Goal: Information Seeking & Learning: Learn about a topic

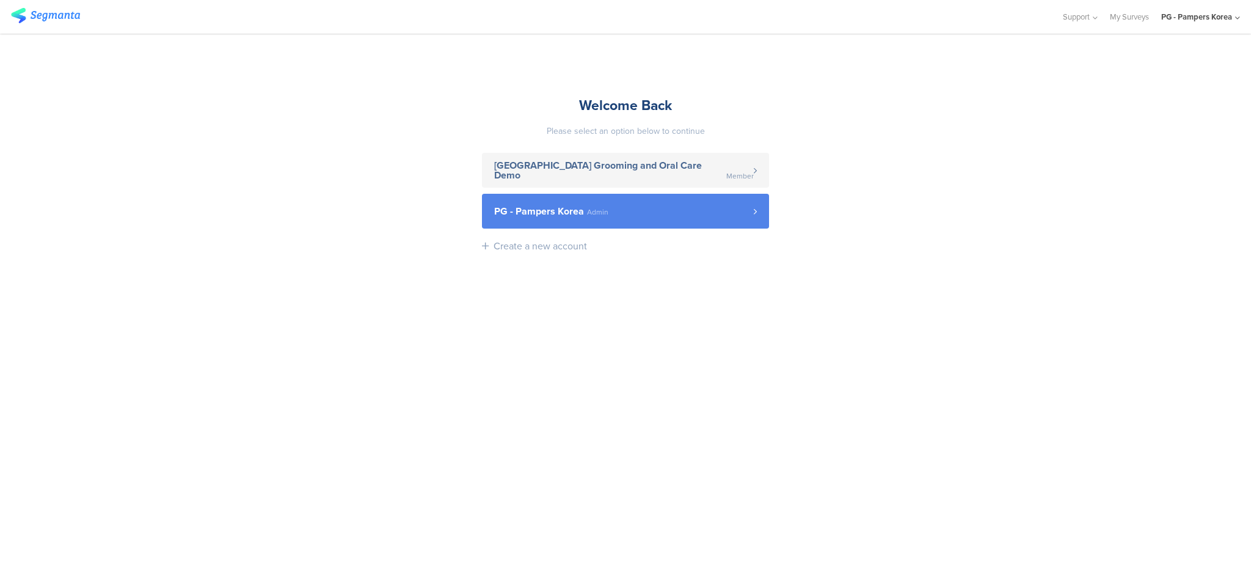
click at [714, 208] on span "PG - Pampers Korea Admin" at bounding box center [624, 211] width 260 height 10
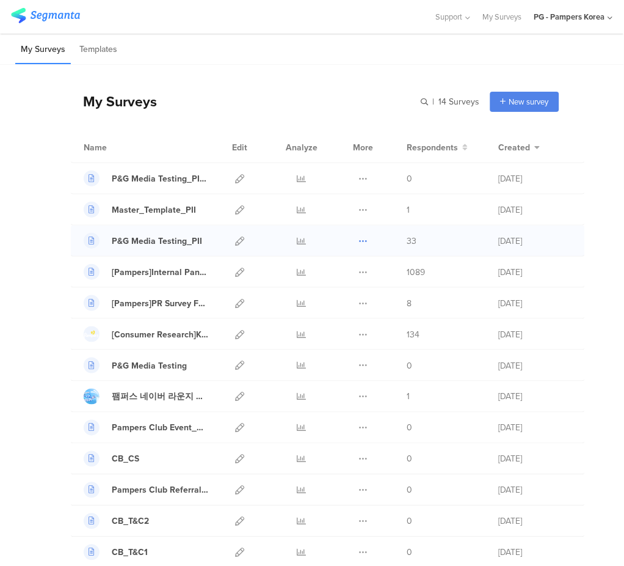
click at [359, 243] on icon at bounding box center [363, 240] width 9 height 9
click at [334, 291] on link "Export" at bounding box center [339, 294] width 67 height 22
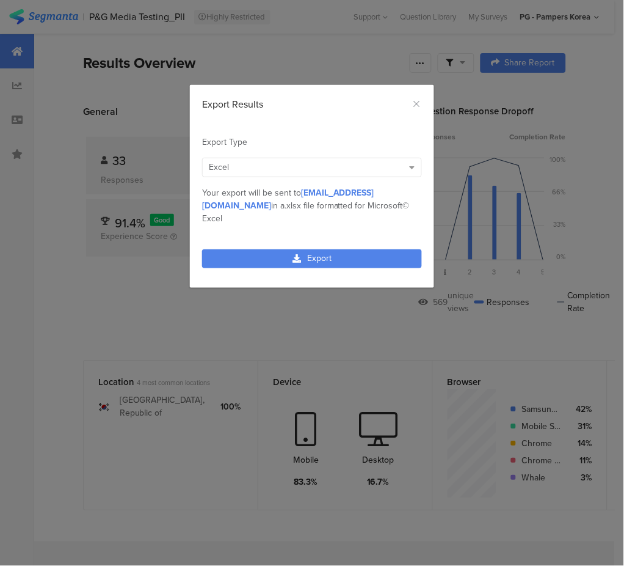
click at [349, 254] on div "Export" at bounding box center [312, 265] width 244 height 45
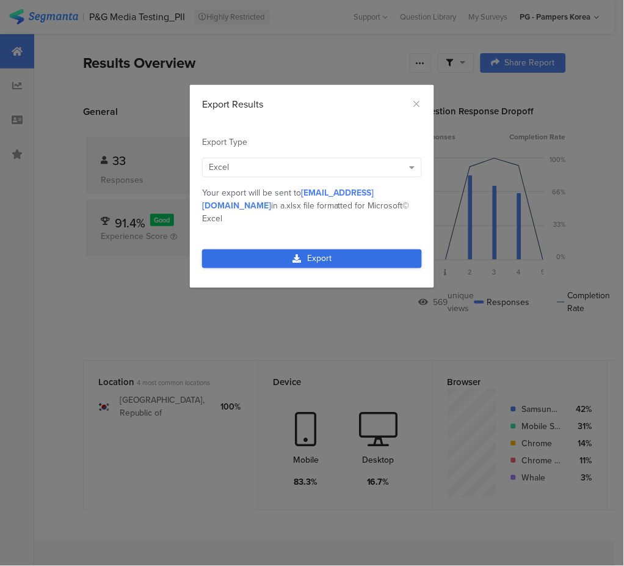
click at [351, 249] on link "Export" at bounding box center [312, 258] width 220 height 19
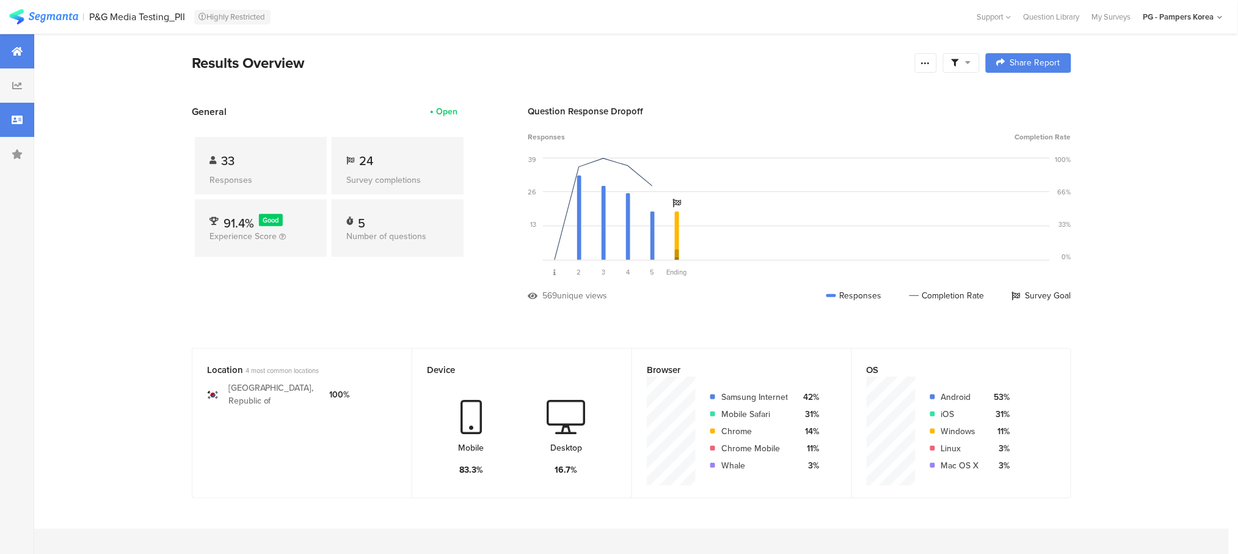
click at [12, 122] on icon at bounding box center [17, 120] width 11 height 10
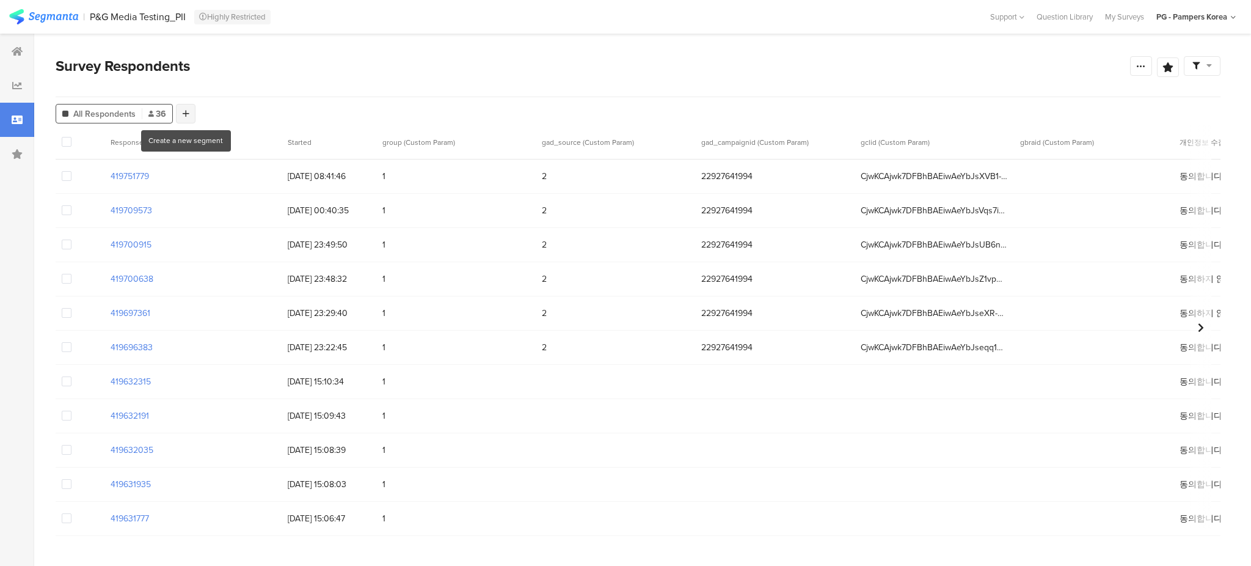
click at [194, 115] on div at bounding box center [186, 114] width 20 height 20
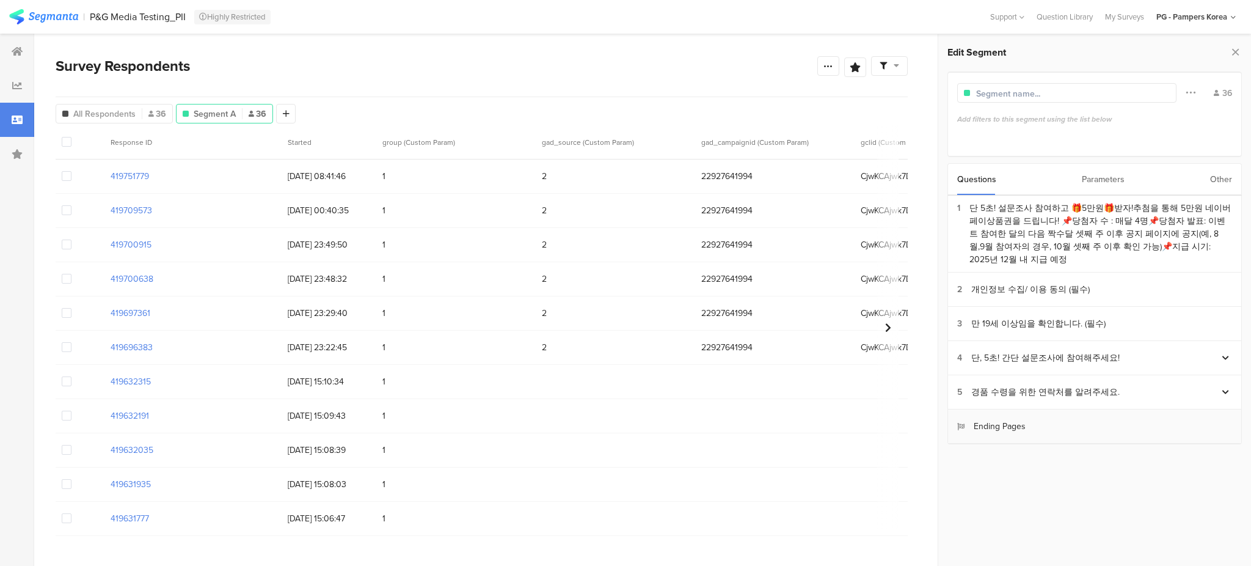
click at [624, 423] on section "Ending Pages" at bounding box center [1094, 426] width 293 height 34
click at [624, 172] on div "Parameters" at bounding box center [1103, 179] width 43 height 31
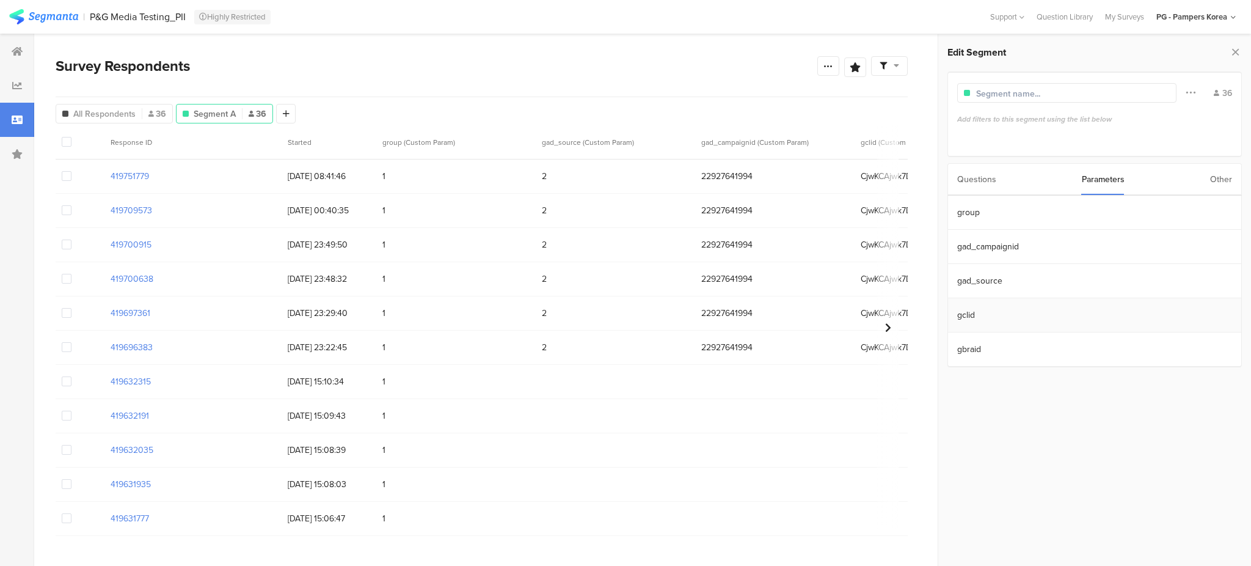
click at [624, 321] on section "gclid" at bounding box center [1094, 315] width 293 height 34
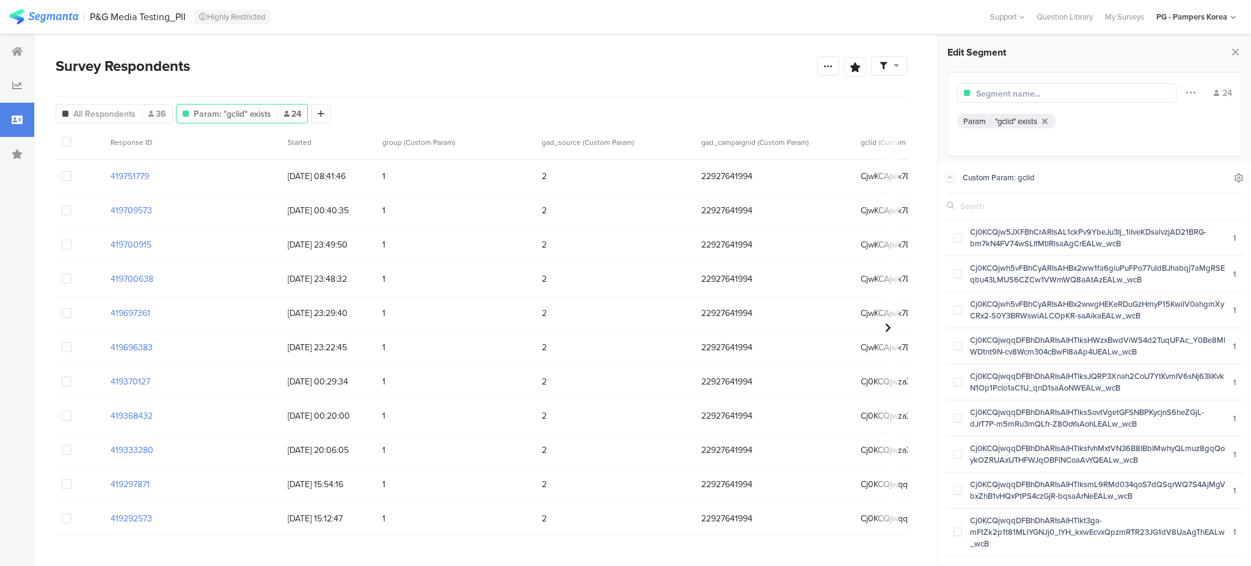
click at [624, 179] on icon at bounding box center [1239, 178] width 8 height 8
click at [624, 210] on icon at bounding box center [1140, 209] width 10 height 10
click at [624, 236] on div "Cj0KCQjw5JXFBhCrARIsAL1ckPv9YbeJu3Ij_1iIveKDsalvzjAD21BRG-bm7kN4FV74wSLIfMtlRls…" at bounding box center [1097, 237] width 271 height 23
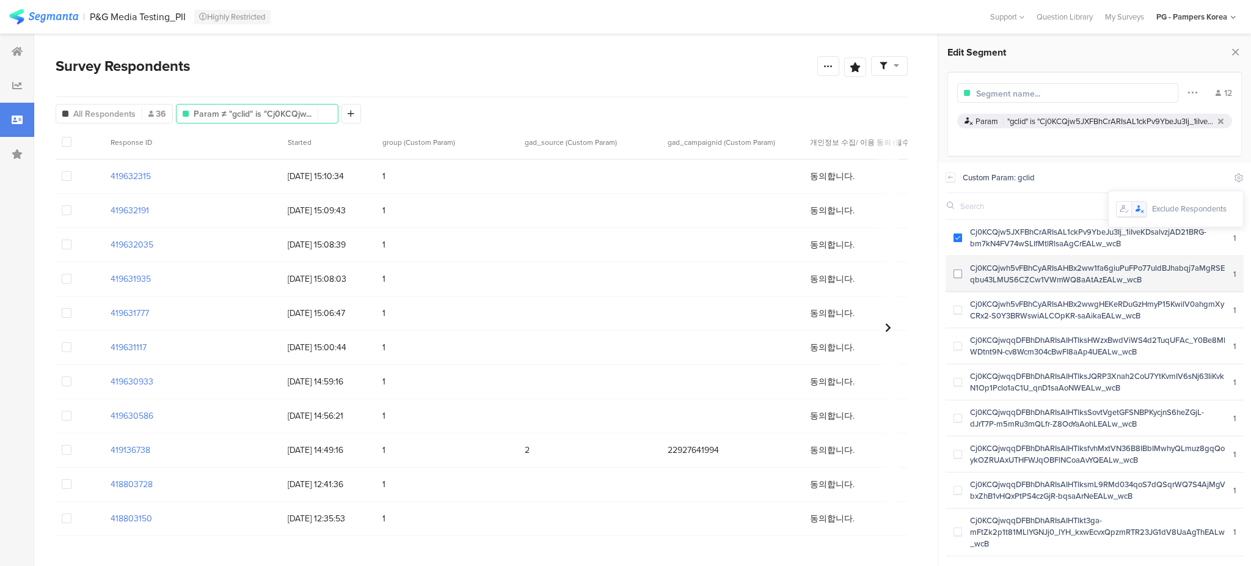
click at [624, 274] on div "Cj0KCQjwh5vFBhCyARIsAHBx2ww1fa6giuPuFPo77uldBJhabqj7aMgRSEqbu43LMUS6CZCw1VWmWQ8…" at bounding box center [1097, 273] width 271 height 23
click at [624, 179] on icon at bounding box center [1239, 178] width 8 height 8
click at [624, 313] on span at bounding box center [958, 309] width 9 height 9
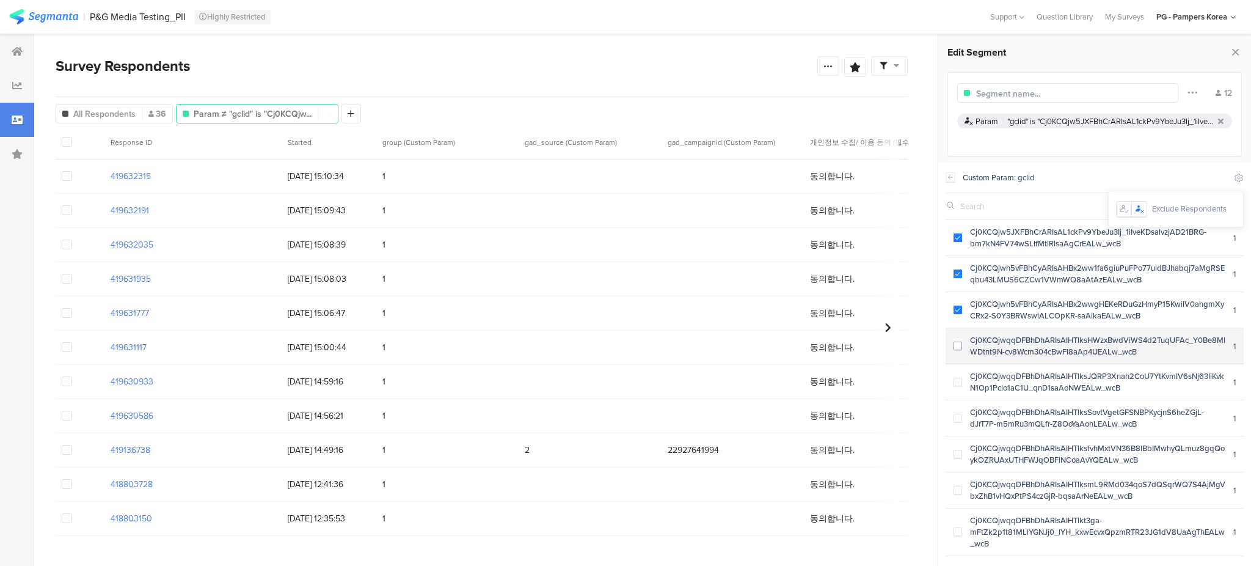
click at [624, 346] on span at bounding box center [958, 346] width 9 height 9
click at [624, 378] on label at bounding box center [958, 382] width 9 height 13
drag, startPoint x: 960, startPoint y: 417, endPoint x: 960, endPoint y: 425, distance: 7.9
click at [624, 418] on span at bounding box center [958, 418] width 9 height 9
click at [624, 453] on span at bounding box center [958, 454] width 9 height 9
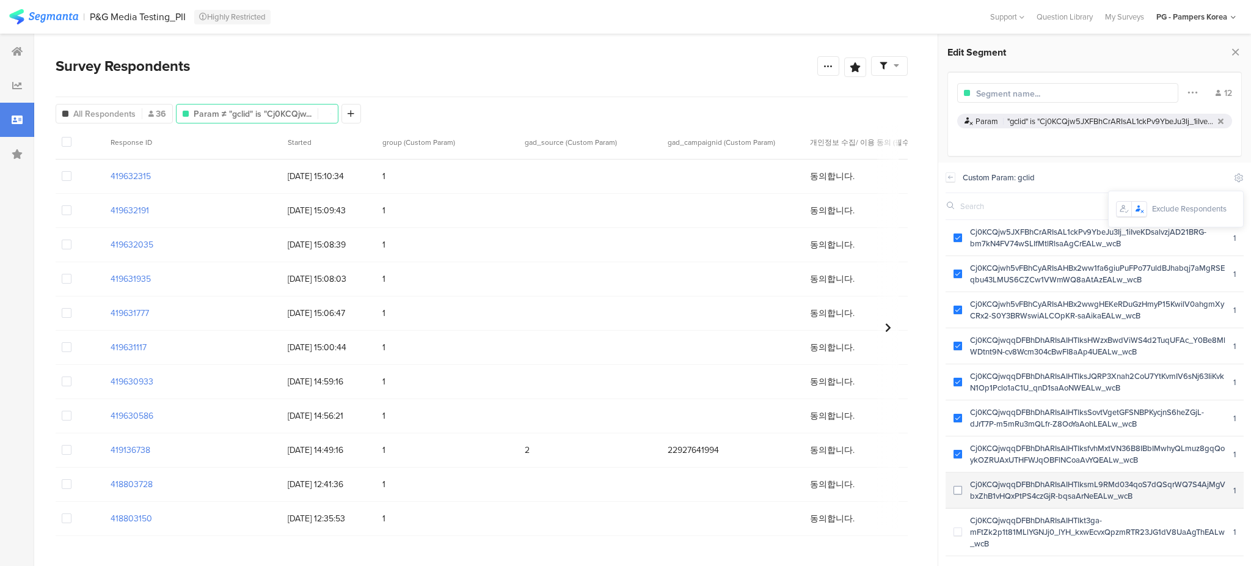
click at [624, 489] on span at bounding box center [958, 490] width 9 height 9
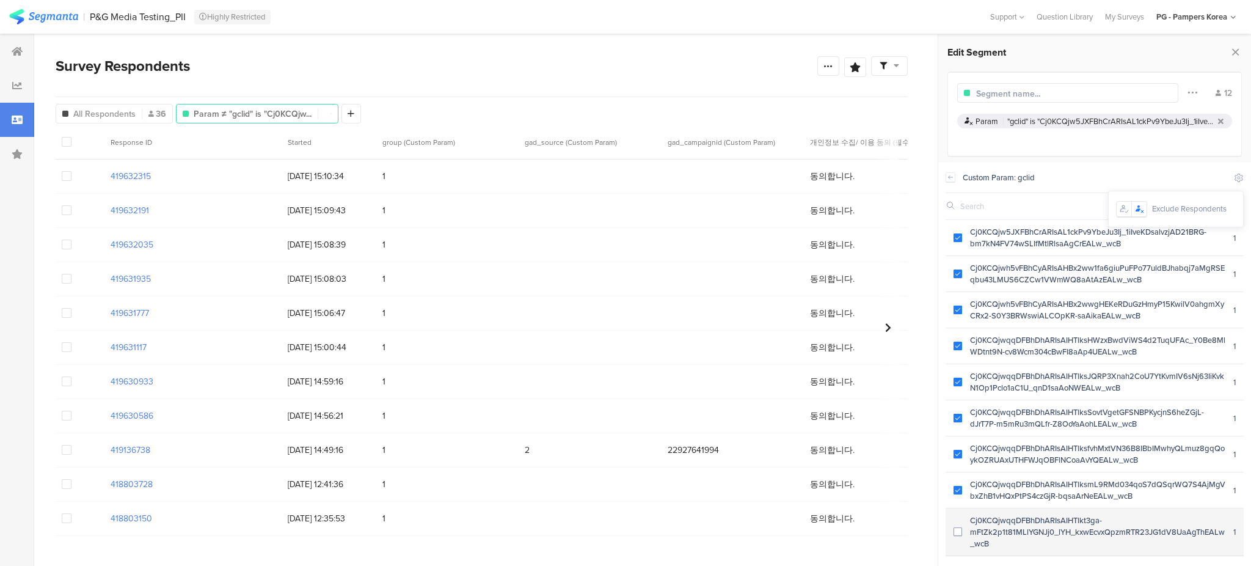
click at [624, 533] on span at bounding box center [958, 531] width 9 height 9
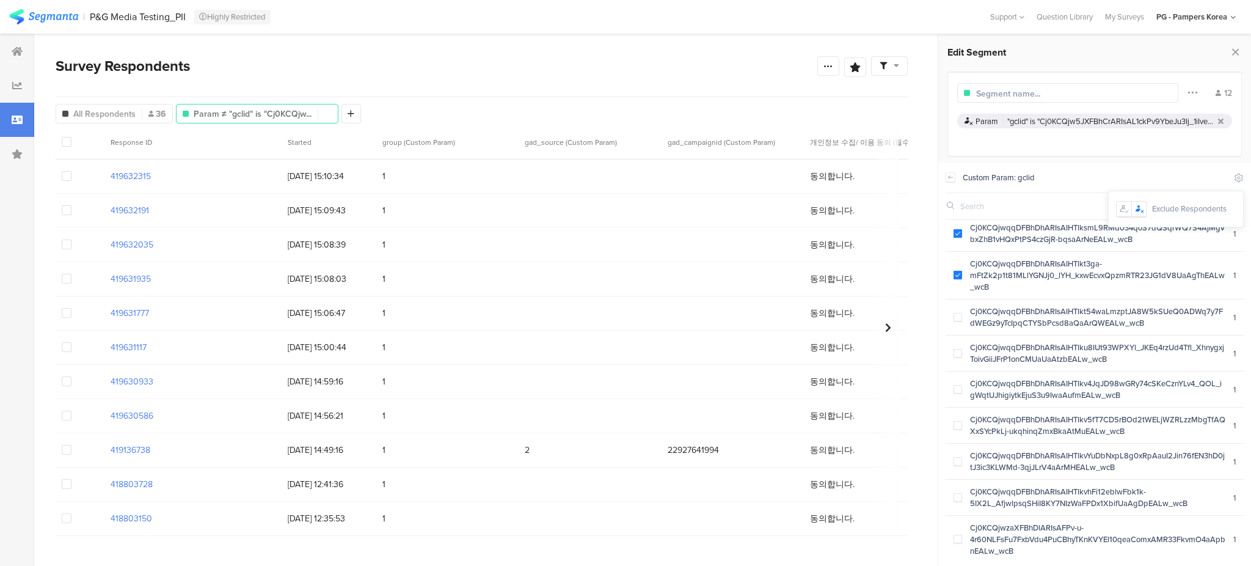
scroll to position [326, 0]
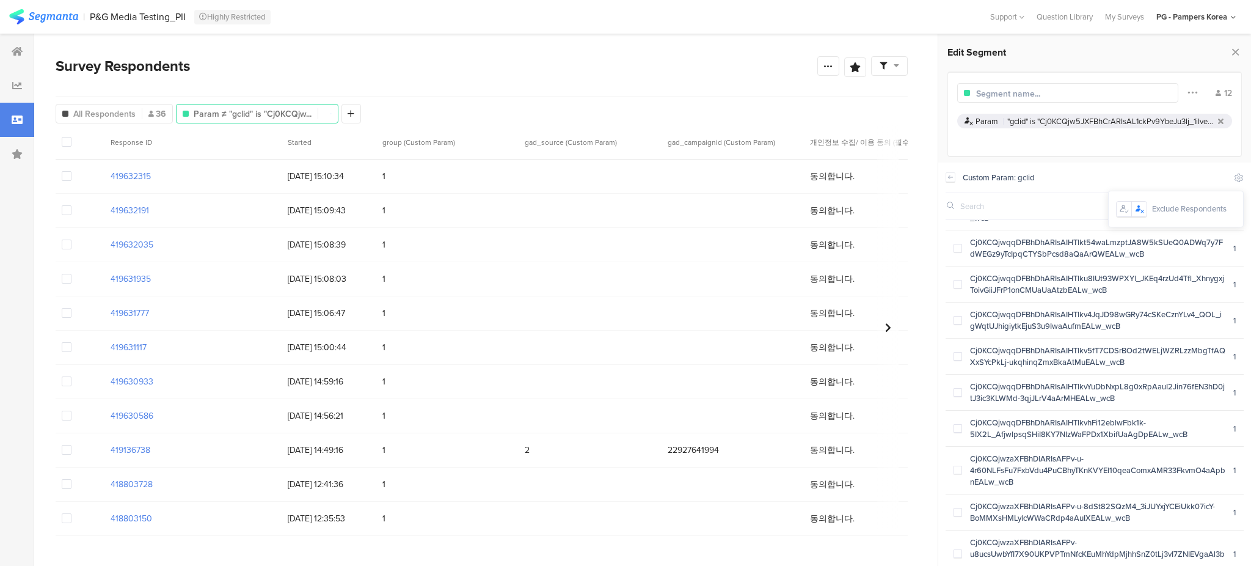
drag, startPoint x: 1015, startPoint y: 386, endPoint x: 1111, endPoint y: 164, distance: 241.9
click at [624, 164] on div "Custom Param: gclid" at bounding box center [1095, 178] width 298 height 31
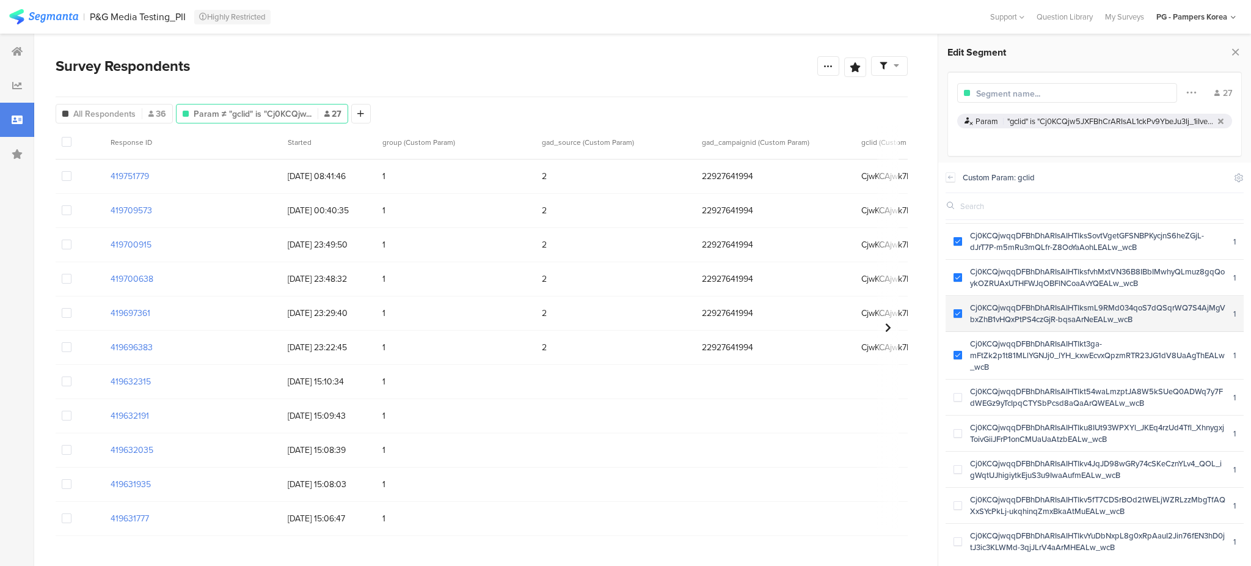
scroll to position [163, 0]
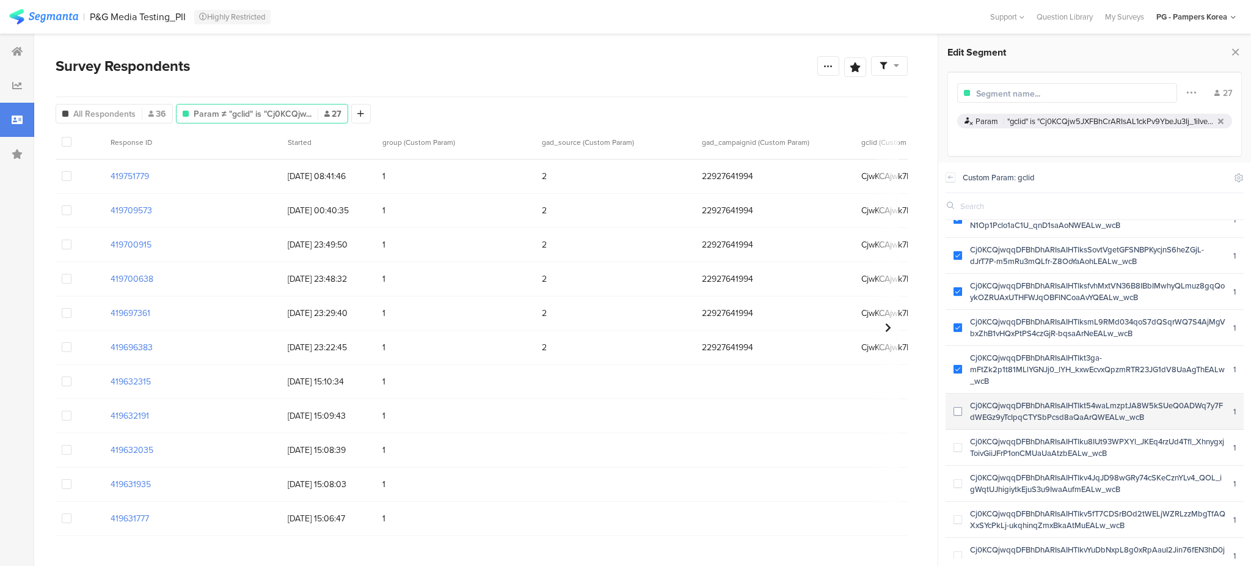
click at [624, 417] on div "Cj0KCQjwqqDFBhDhARIsAIHTlkt54waLmzptJA8W5kSUeQ0ADWq7y7FdWEGz9yTcIpqCTYSbPcsd8aQ…" at bounding box center [1097, 411] width 271 height 23
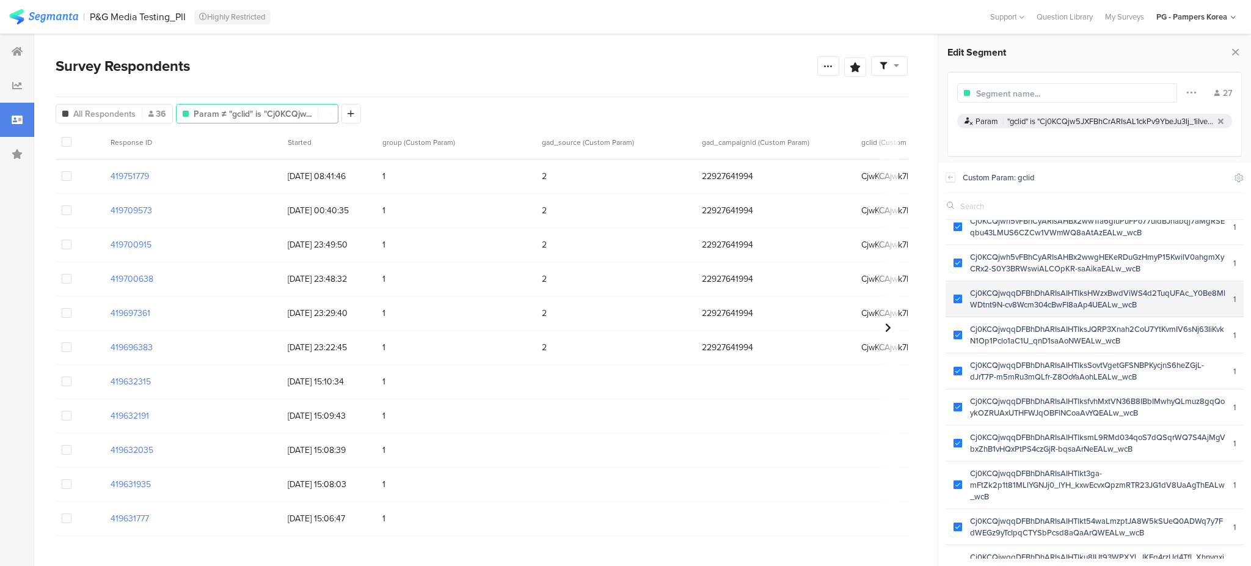
scroll to position [0, 0]
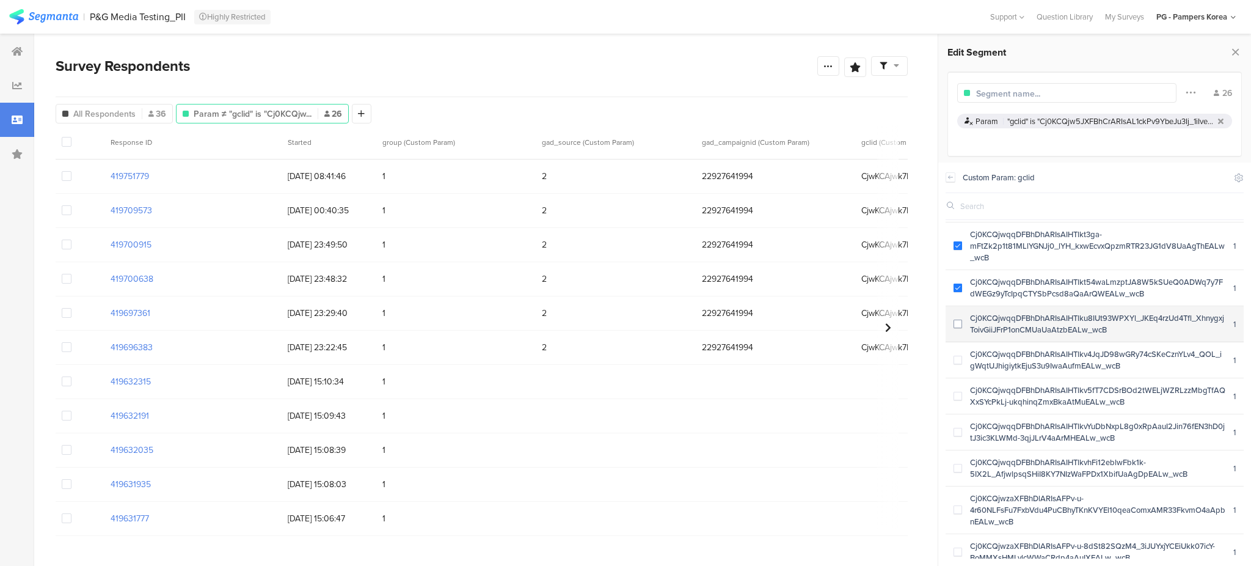
scroll to position [277, 0]
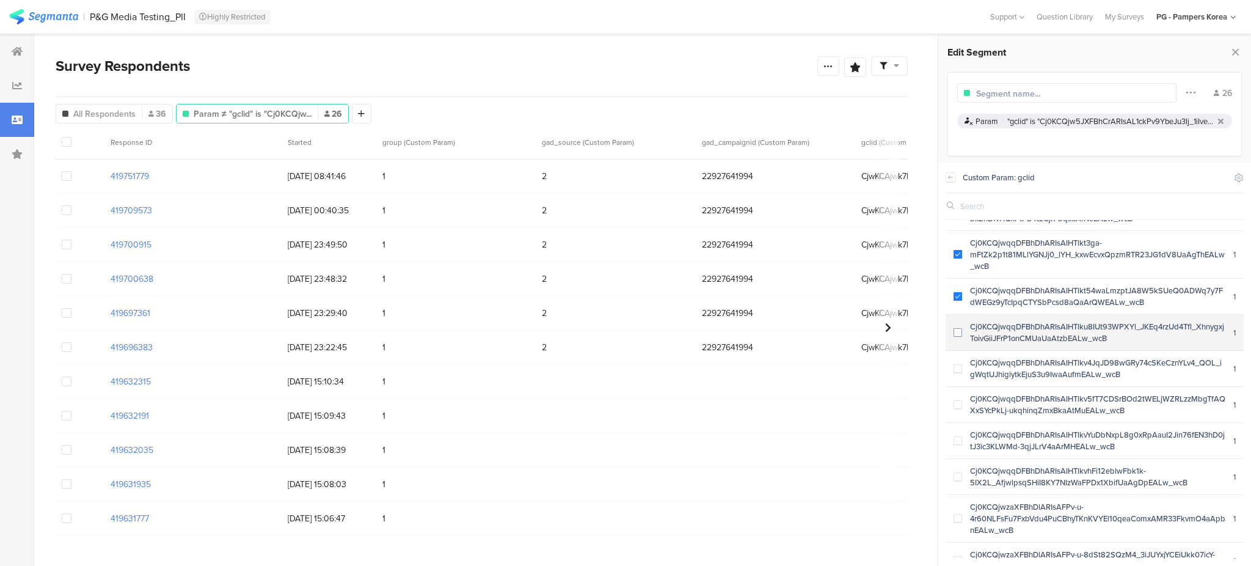
click at [624, 337] on span at bounding box center [958, 332] width 9 height 9
click at [624, 370] on div "Cj0KCQjwqqDFBhDhARIsAIHTlkv4JqJD98wGRy74cSKeCznYLv4_QOL_igWqtUJhigiytkEjuS3u9Iw…" at bounding box center [1097, 368] width 271 height 23
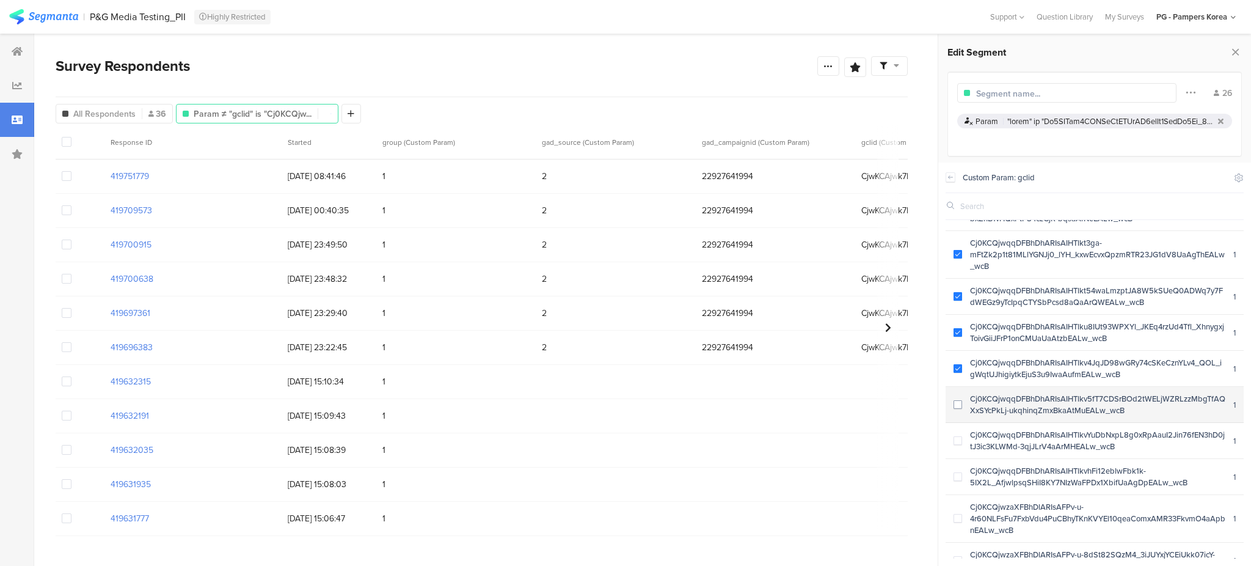
click at [624, 409] on span at bounding box center [958, 404] width 9 height 9
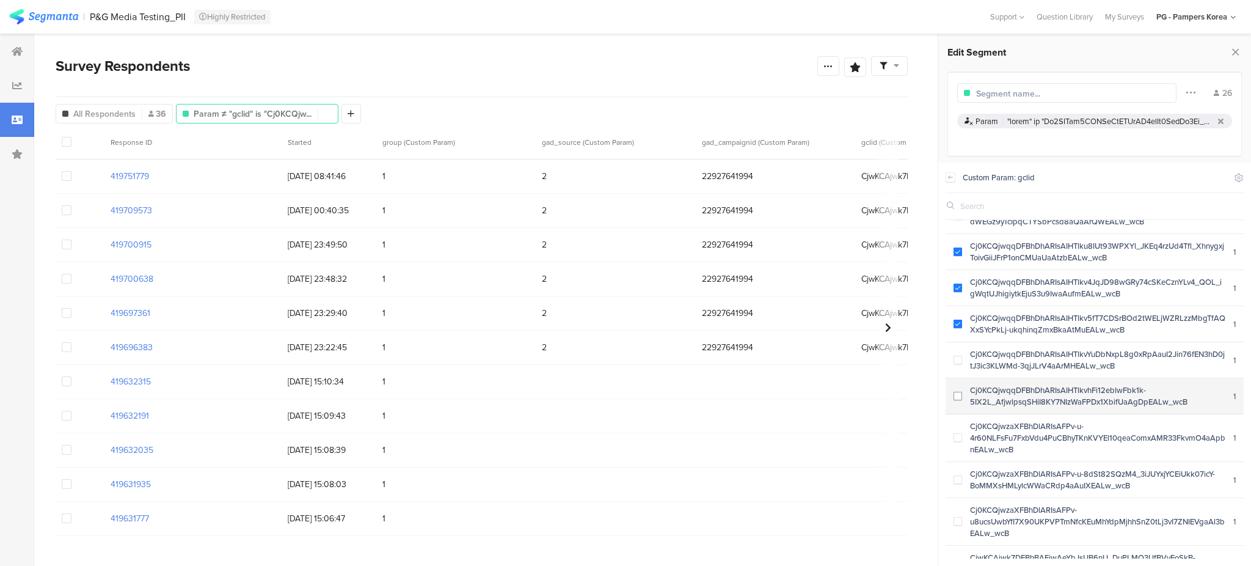
scroll to position [359, 0]
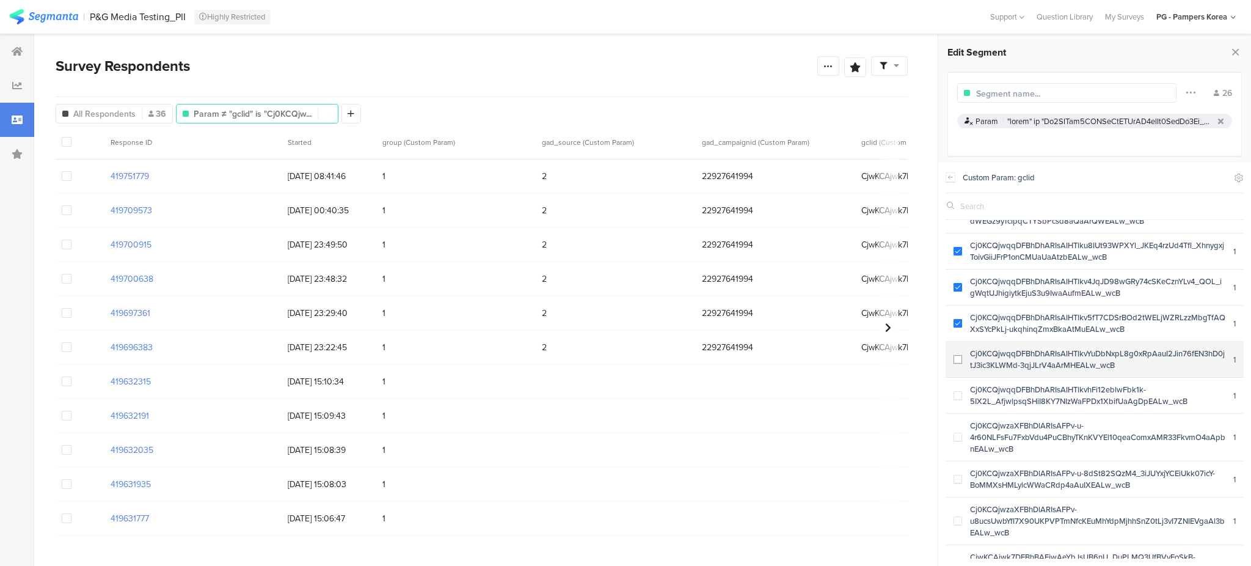
click at [624, 364] on span at bounding box center [958, 359] width 9 height 9
click at [624, 397] on div "Cj0KCQjw5JXFBhCrARIsAL1ckPv9YbeJu3Ij_1iIveKDsalvzjAD21BRG-bm7kN4FV74wSLIfMtlRls…" at bounding box center [1095, 389] width 298 height 338
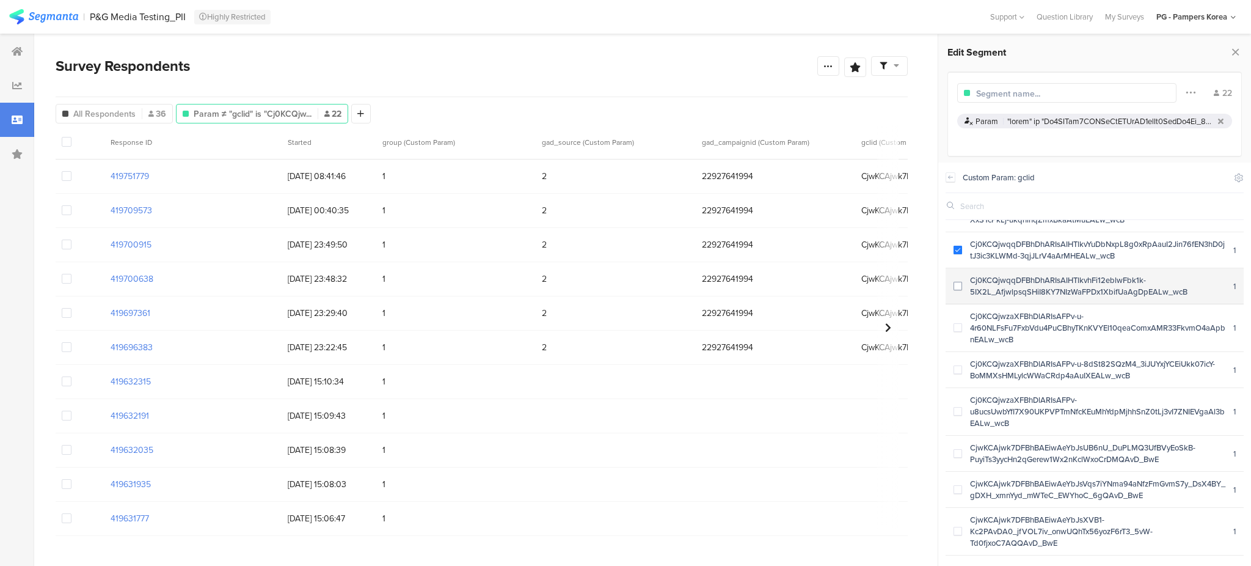
scroll to position [440, 0]
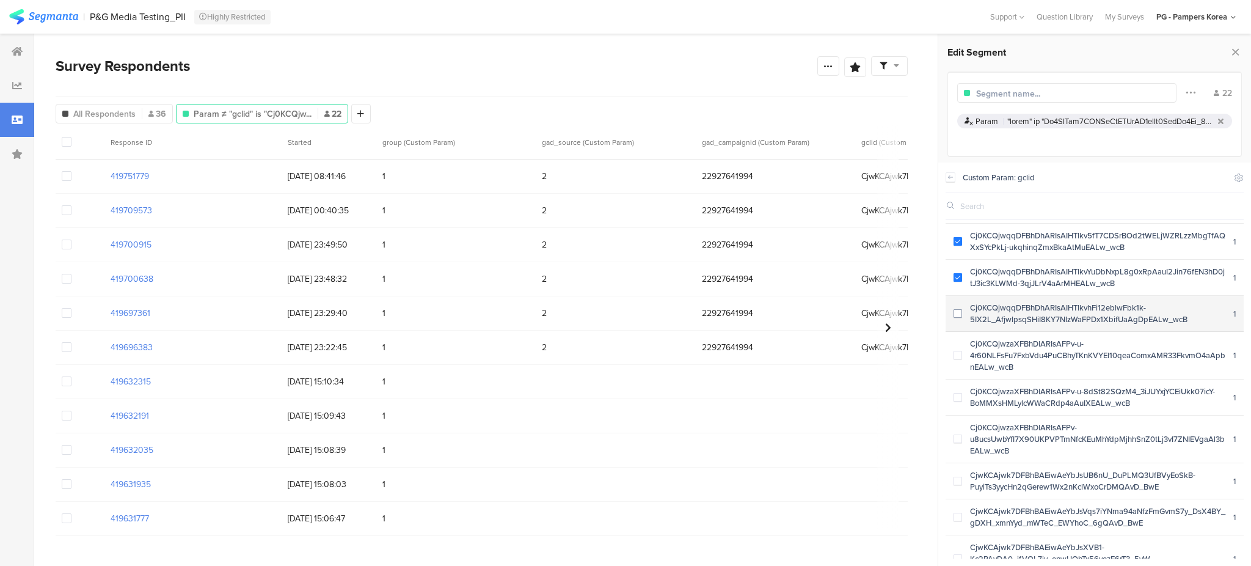
click at [624, 318] on span at bounding box center [958, 313] width 9 height 9
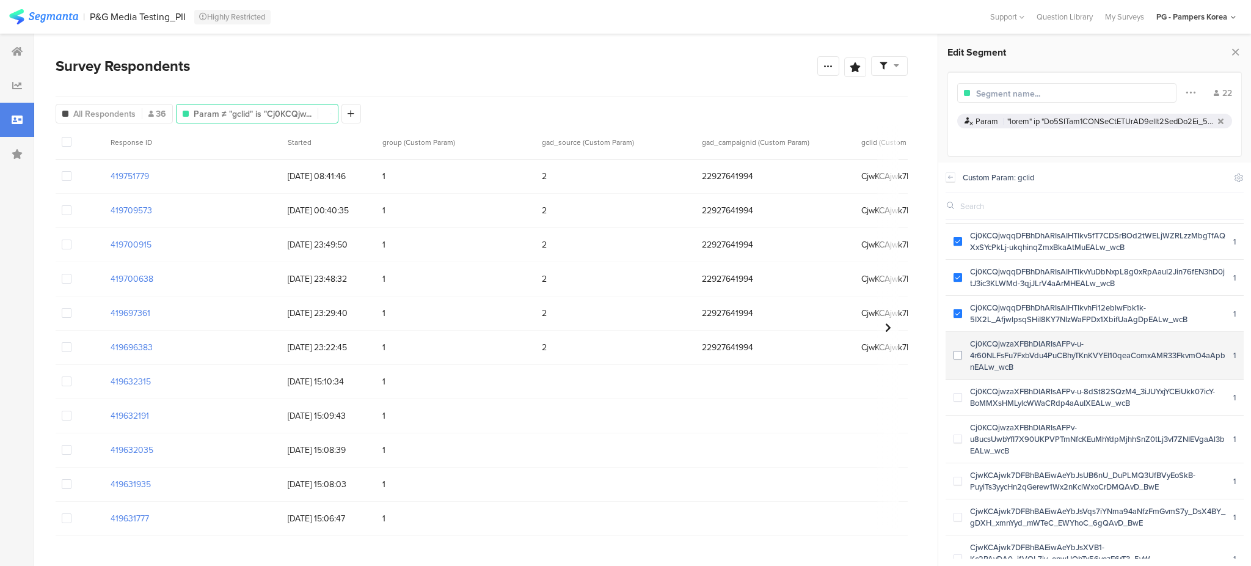
click at [624, 356] on span at bounding box center [958, 355] width 9 height 9
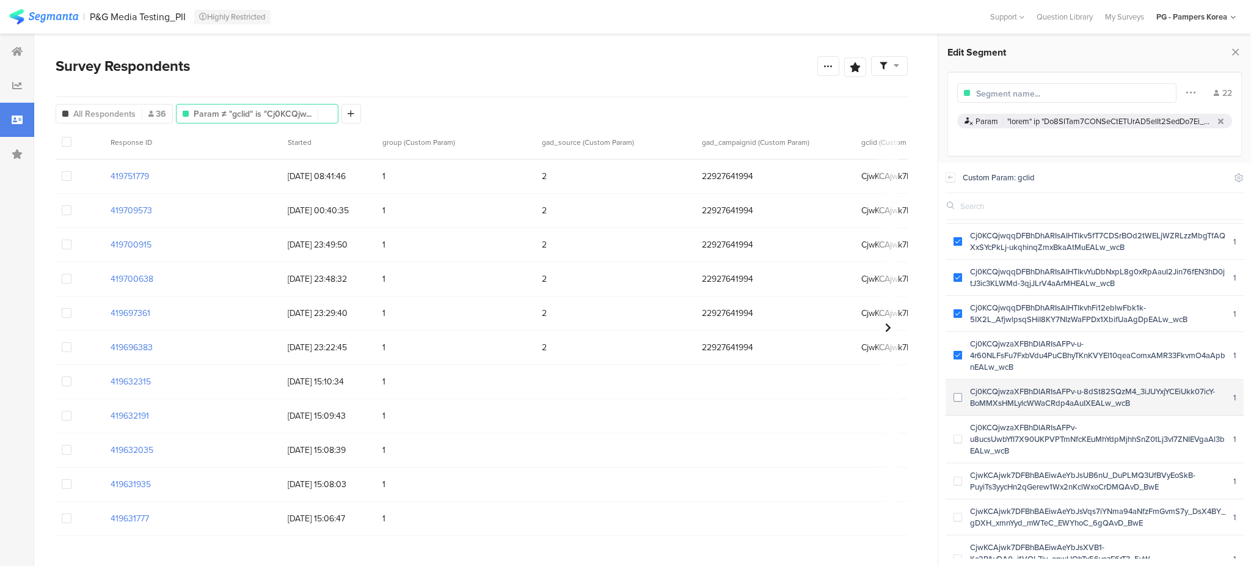
click at [624, 401] on span at bounding box center [958, 397] width 9 height 9
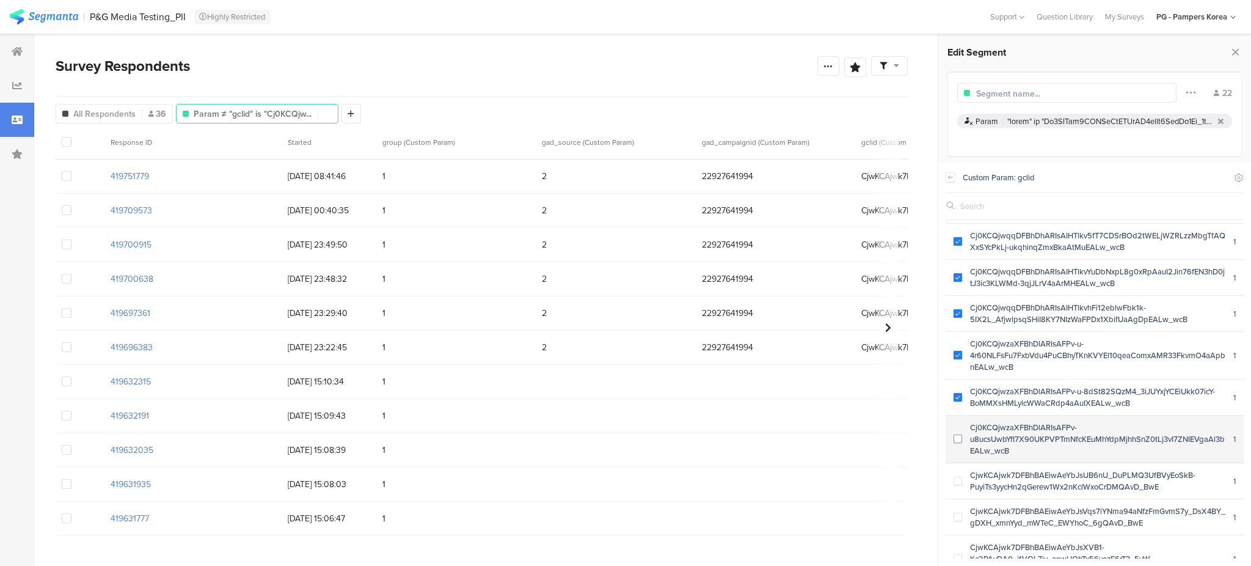
click at [624, 456] on div "Cj0KCQjwzaXFBhDlARIsAFPv-u8ucsUwbYfI7X90UKPVPTmNfcKEuMhYdpMjhhSnZ0tLj3vI7ZNIEVg…" at bounding box center [1097, 439] width 271 height 35
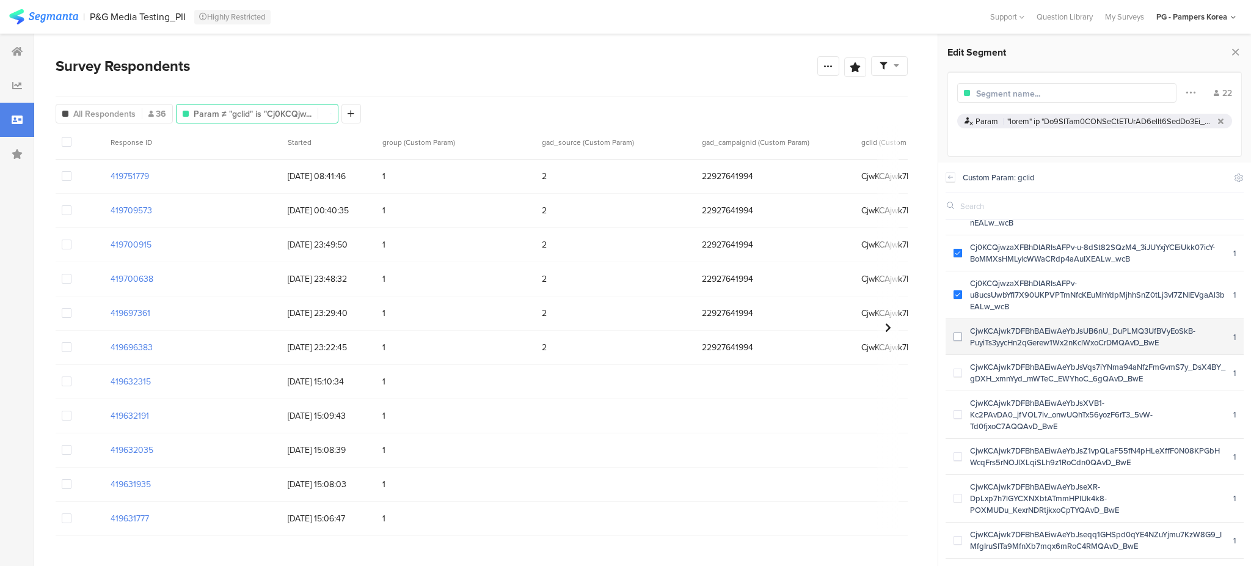
click at [624, 333] on span at bounding box center [958, 336] width 9 height 9
click at [624, 370] on span at bounding box center [958, 372] width 9 height 9
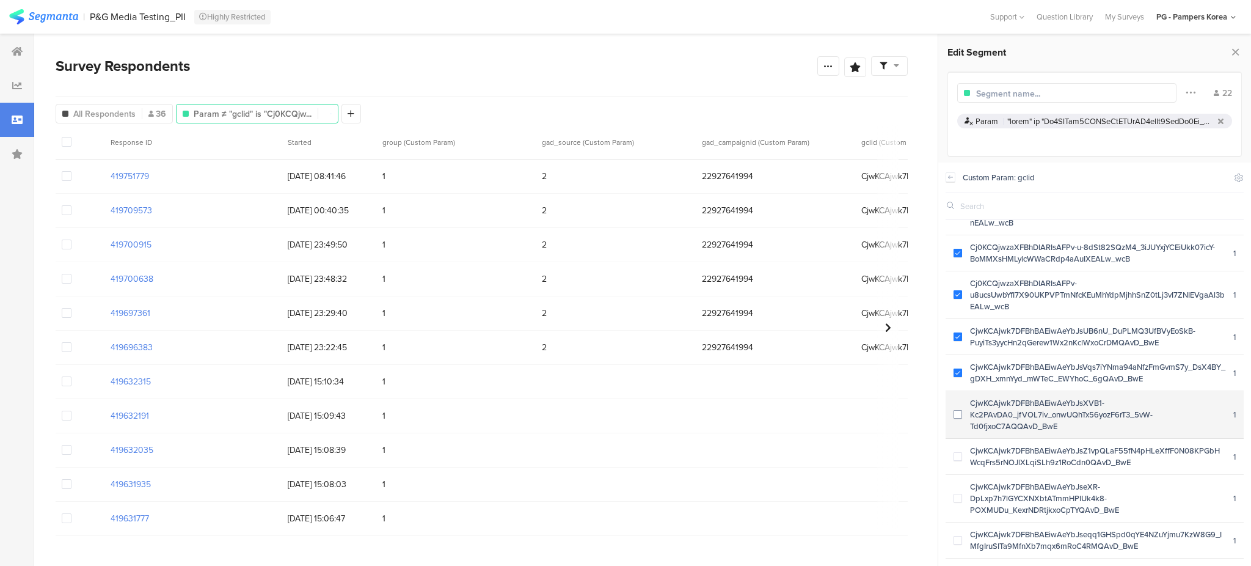
click at [624, 414] on span at bounding box center [958, 414] width 9 height 9
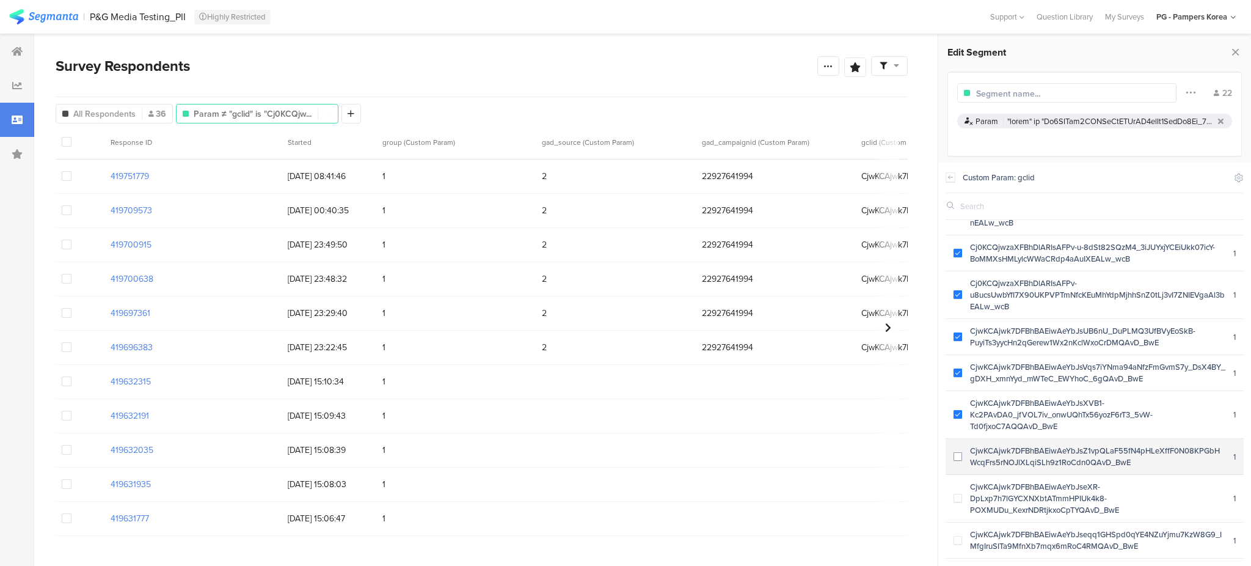
click at [624, 452] on section "CjwKCAjwk7DFBhBAEiwAeYbJsZ1vpQLaF55fN4pHLeXffF0N08KPGbHWcqFrs5rNOJlXLqiSLh9z1Ro…" at bounding box center [1095, 457] width 298 height 36
click at [624, 496] on span at bounding box center [958, 498] width 9 height 9
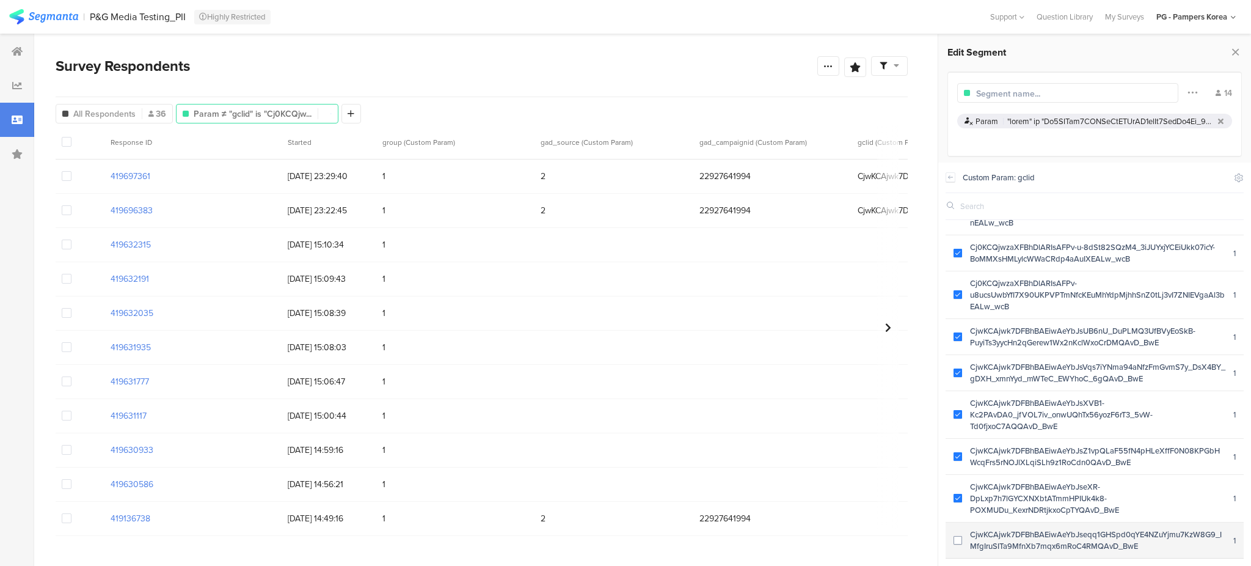
click at [624, 536] on div "CjwKCAjwk7DFBhBAEiwAeYbJseqq1GHSpd0qYE4NZuYjmu7KzW8G9_IMfgIruSITa9MfnXb7mqx6mRo…" at bounding box center [1097, 539] width 271 height 23
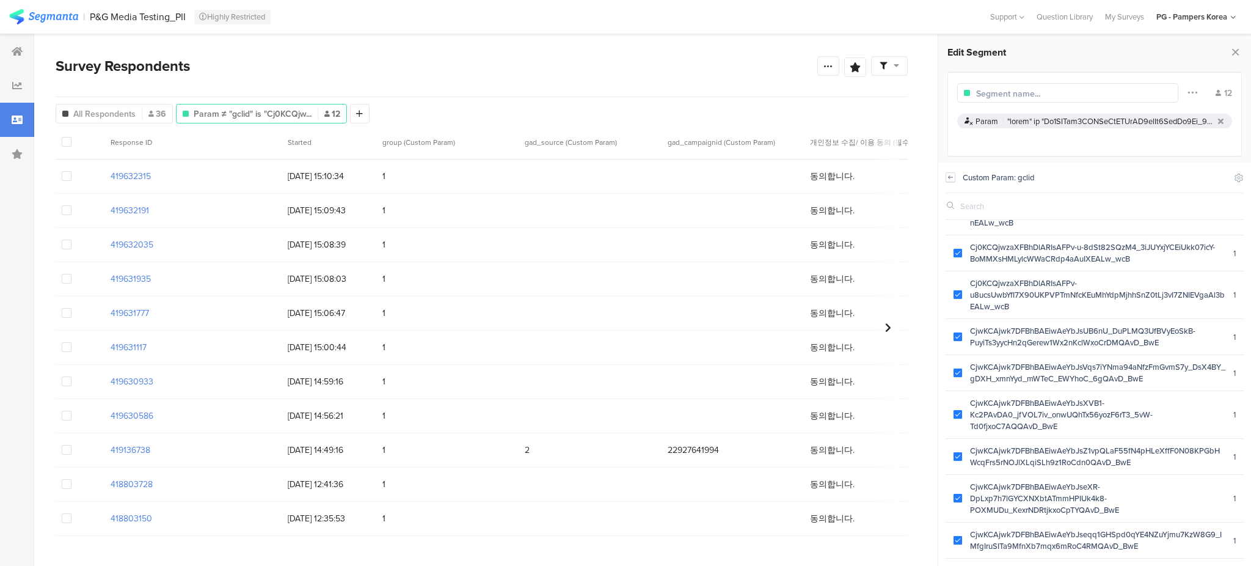
click at [624, 177] on icon at bounding box center [951, 176] width 4 height 3
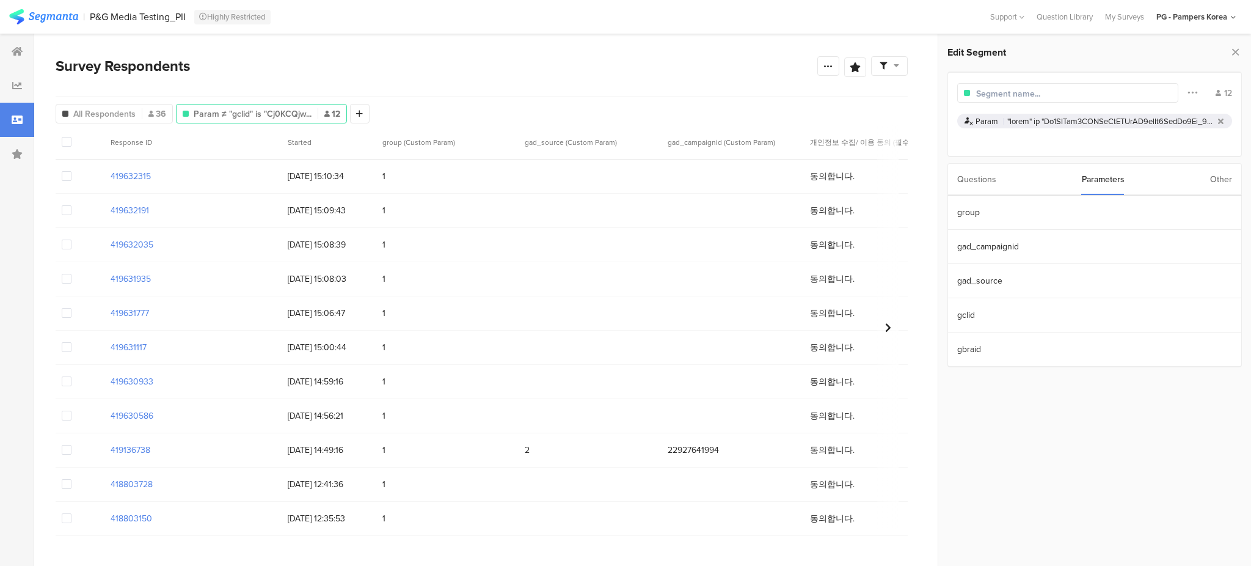
click at [624, 180] on div "Other" at bounding box center [1221, 179] width 22 height 31
click at [624, 244] on section "Browser" at bounding box center [1094, 247] width 293 height 34
click at [624, 177] on icon at bounding box center [950, 177] width 9 height 10
click at [624, 309] on section "Operating System" at bounding box center [1094, 315] width 293 height 34
click at [624, 171] on div at bounding box center [951, 177] width 10 height 29
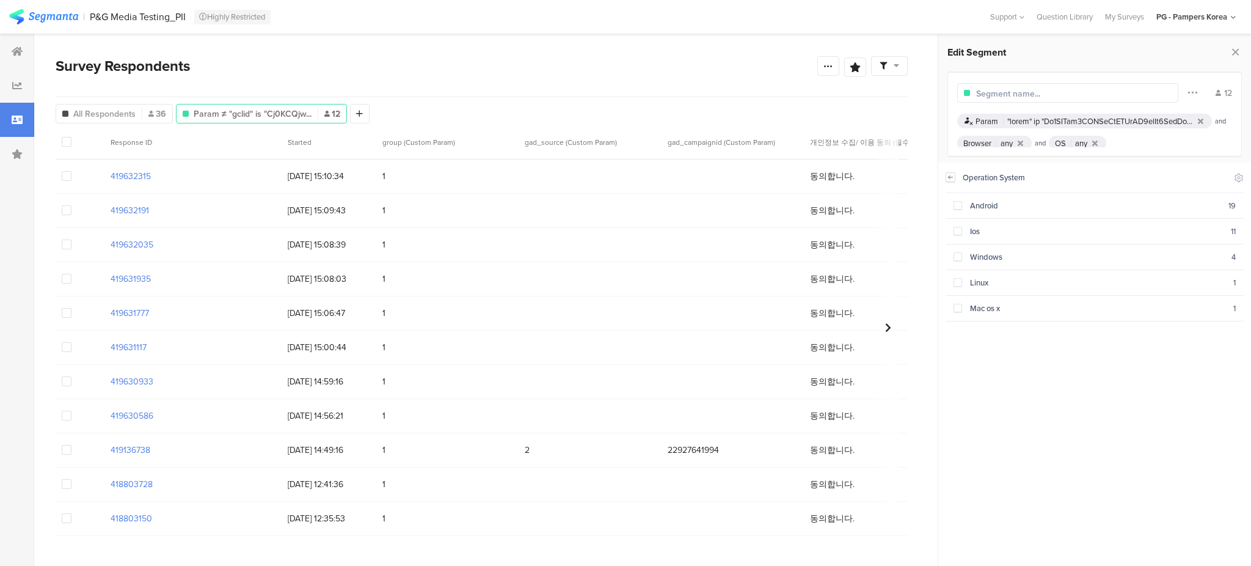
click at [624, 178] on icon at bounding box center [950, 177] width 9 height 10
click at [624, 284] on section "Device" at bounding box center [1094, 281] width 293 height 34
click at [624, 177] on icon at bounding box center [950, 177] width 9 height 10
click at [624, 338] on section "Country" at bounding box center [1094, 349] width 293 height 34
click at [624, 139] on icon at bounding box center [1020, 143] width 5 height 8
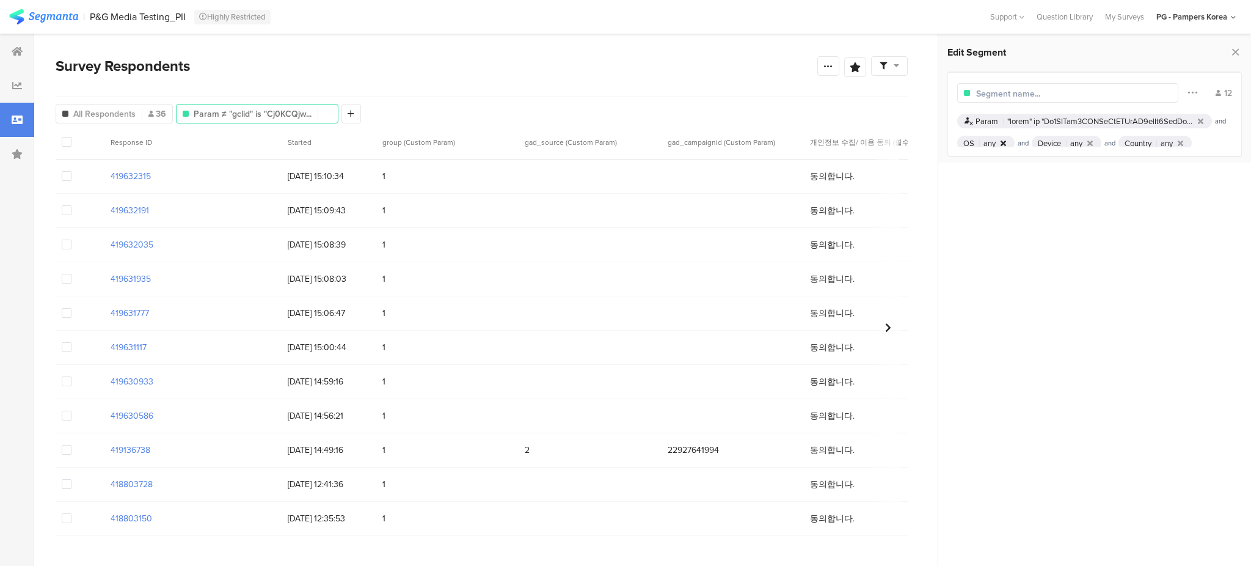
click at [624, 144] on icon at bounding box center [1003, 143] width 5 height 8
click at [624, 142] on icon at bounding box center [1015, 143] width 5 height 8
click at [624, 142] on div at bounding box center [1019, 143] width 10 height 8
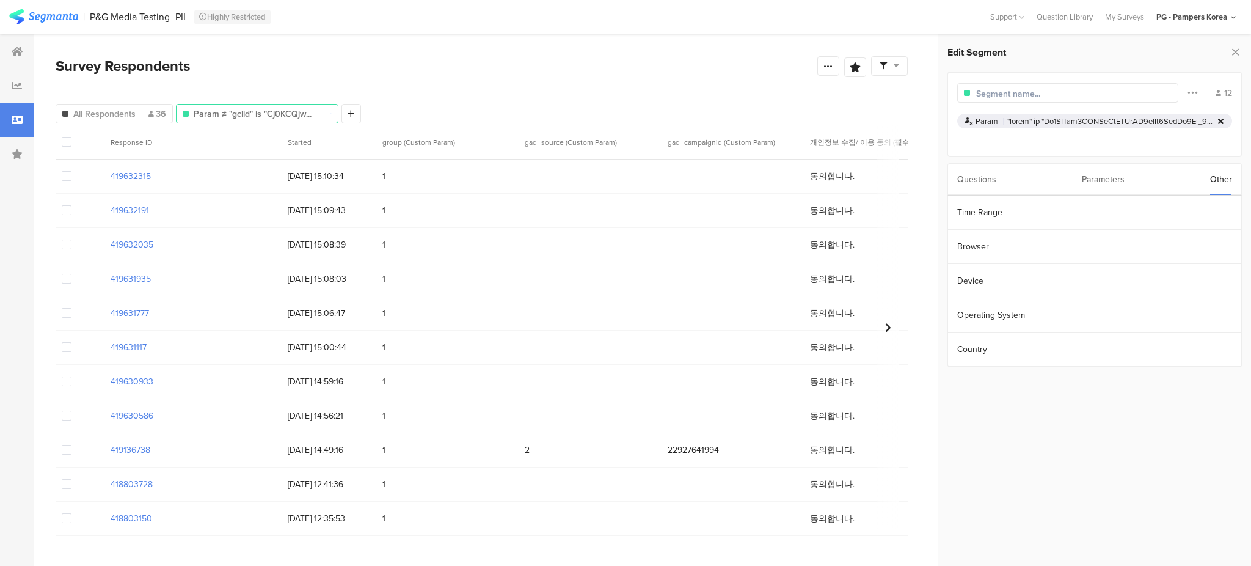
click at [624, 119] on icon at bounding box center [1220, 121] width 5 height 8
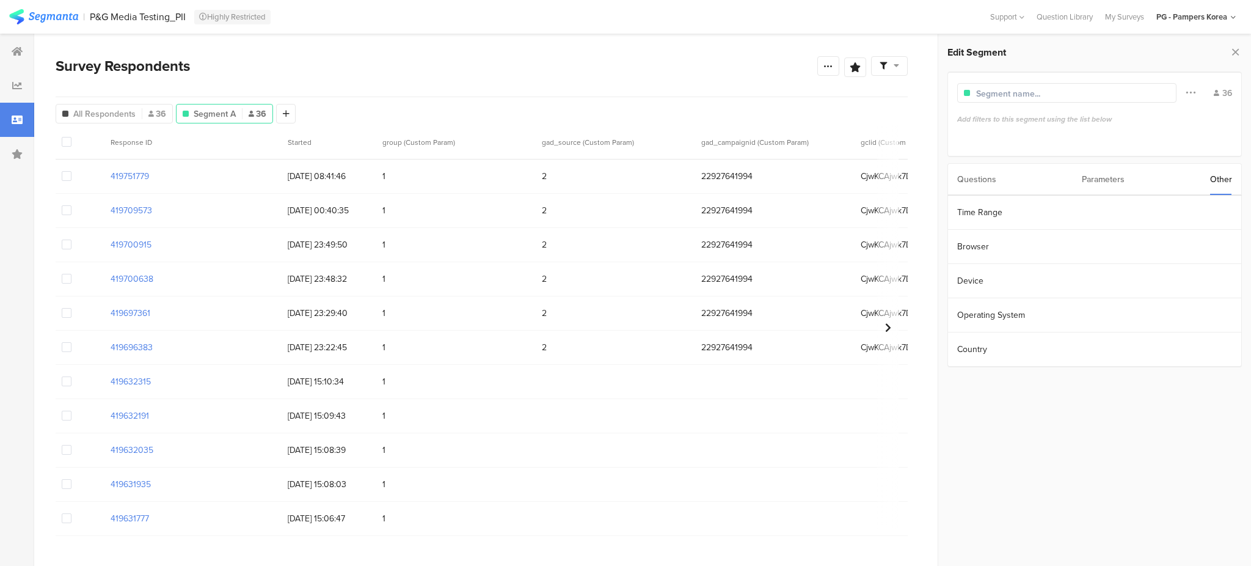
click at [624, 180] on div "Parameters" at bounding box center [1103, 179] width 43 height 31
click at [624, 312] on section "gclid" at bounding box center [1094, 315] width 293 height 34
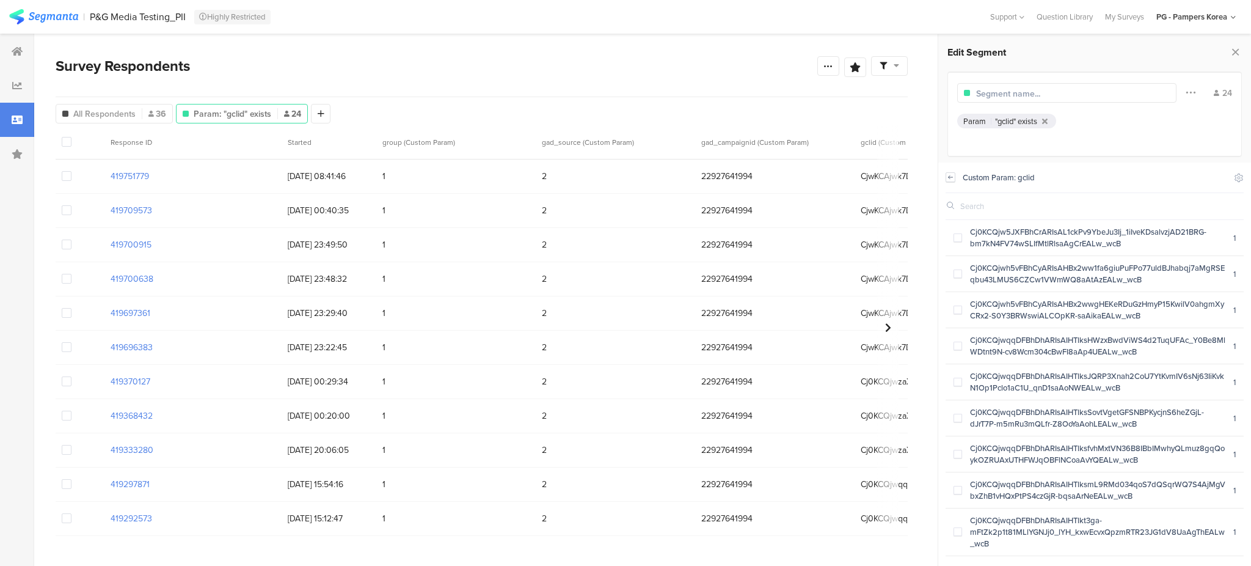
click at [624, 176] on icon at bounding box center [950, 177] width 9 height 10
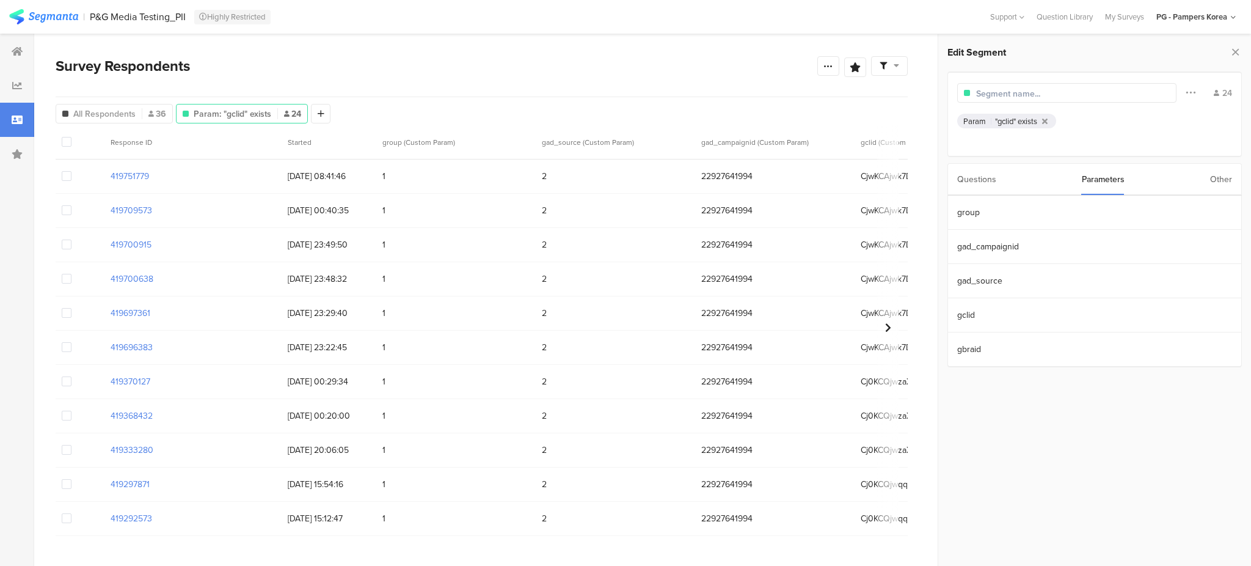
click at [624, 126] on div ""gclid" exists" at bounding box center [1016, 121] width 42 height 12
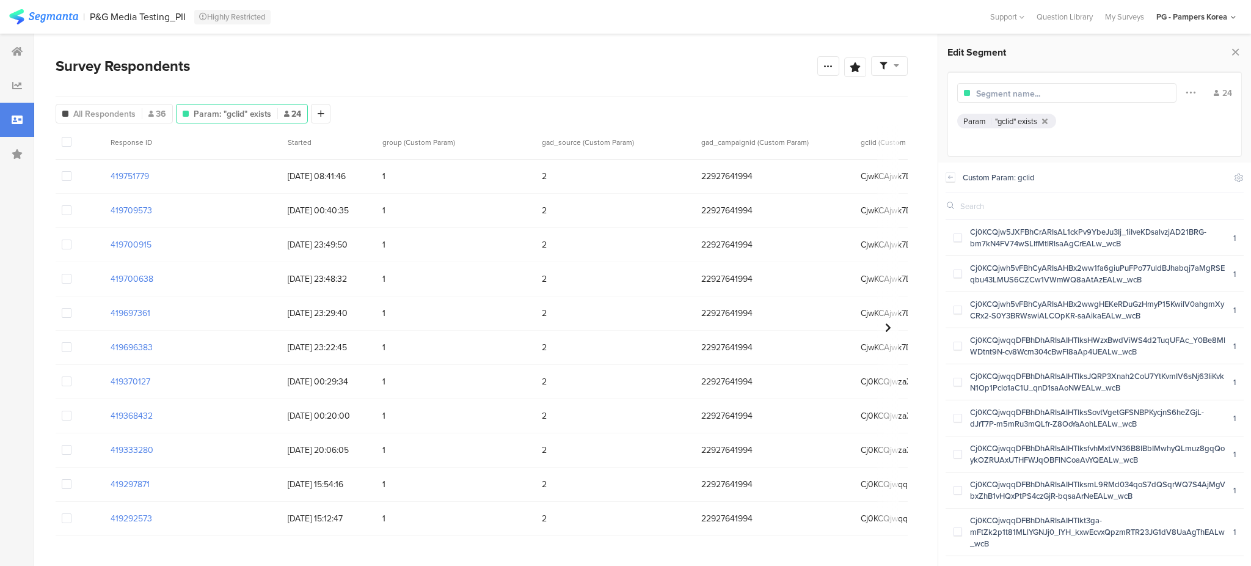
click at [624, 170] on section "Custom Param: gclid Include Respondents Cj0KCQjw5JXFBhCrARIsAL1ckPv9YbeJu3Ij_1i…" at bounding box center [1094, 364] width 313 height 403
click at [624, 176] on section "Custom Param: gclid Include Respondents Cj0KCQjw5JXFBhCrARIsAL1ckPv9YbeJu3Ij_1i…" at bounding box center [1094, 364] width 313 height 403
click at [624, 177] on icon at bounding box center [1239, 178] width 8 height 8
click at [624, 206] on icon at bounding box center [1140, 209] width 10 height 10
click at [624, 136] on div "Param "gclid" exists" at bounding box center [1094, 131] width 275 height 34
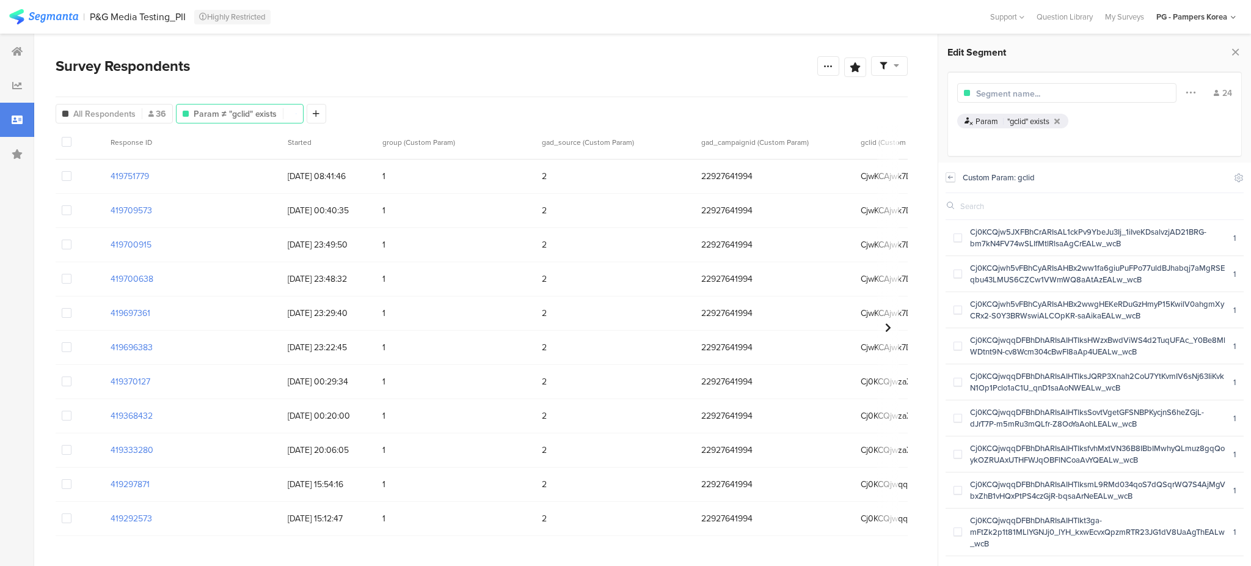
click at [624, 175] on icon at bounding box center [950, 177] width 9 height 10
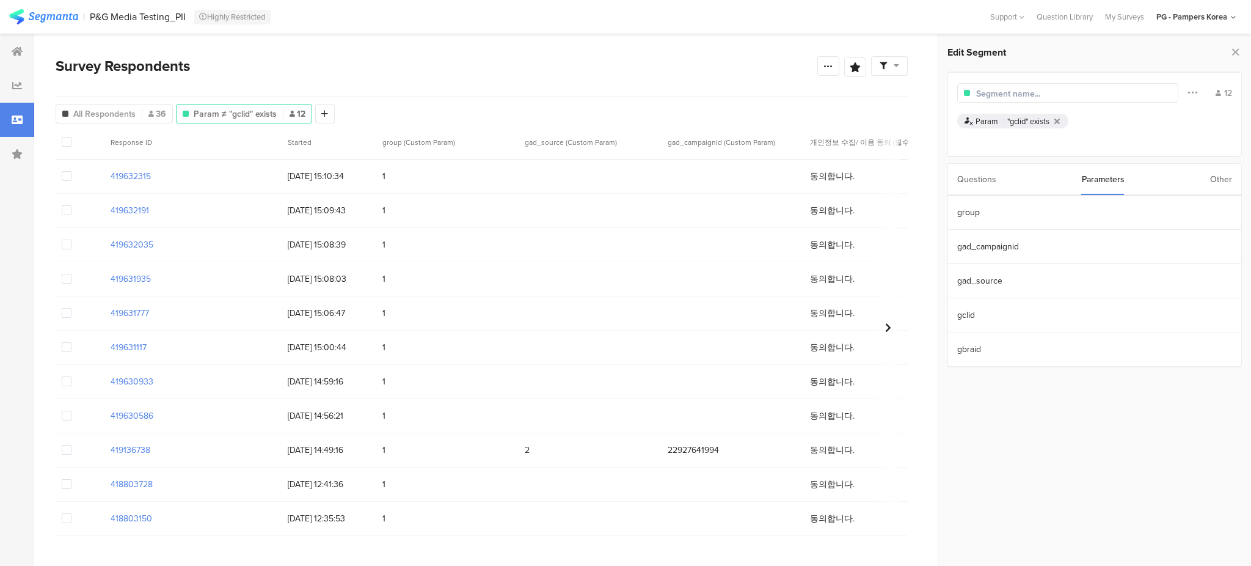
click at [624, 180] on div "Other" at bounding box center [1221, 179] width 22 height 31
click at [624, 238] on section "Browser" at bounding box center [1094, 247] width 293 height 34
click at [624, 368] on section "Browser Include Respondents Samsung internet 15 Mobile safari 11 Chrome 5 Chrom…" at bounding box center [1094, 364] width 313 height 403
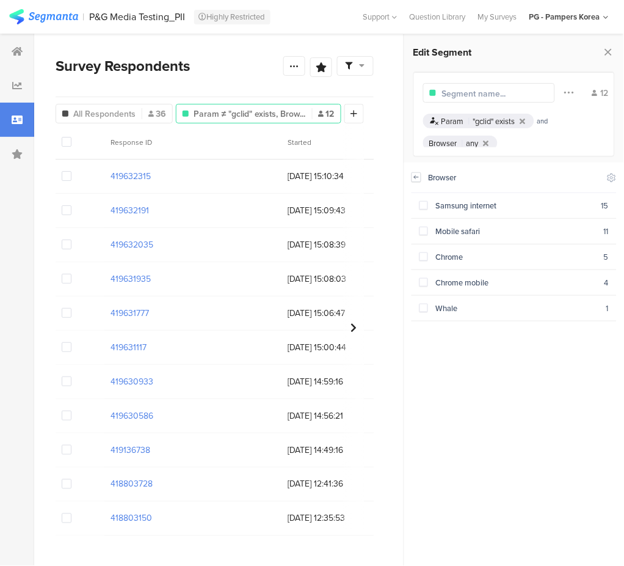
click at [416, 180] on icon at bounding box center [416, 177] width 9 height 10
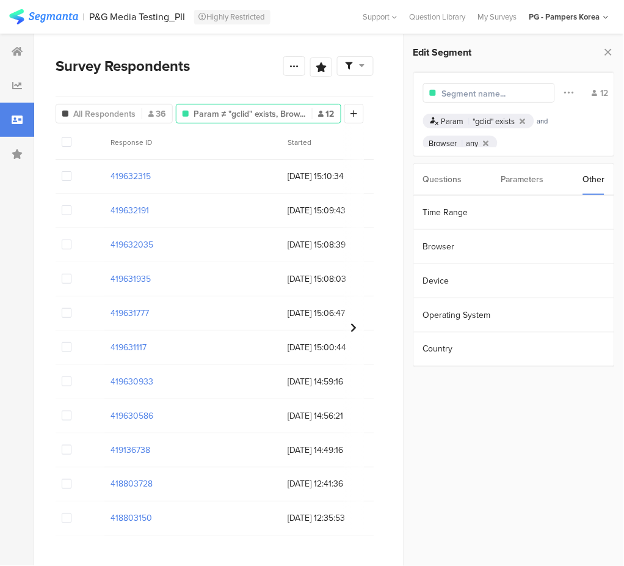
click at [437, 185] on div "Questions" at bounding box center [442, 179] width 39 height 31
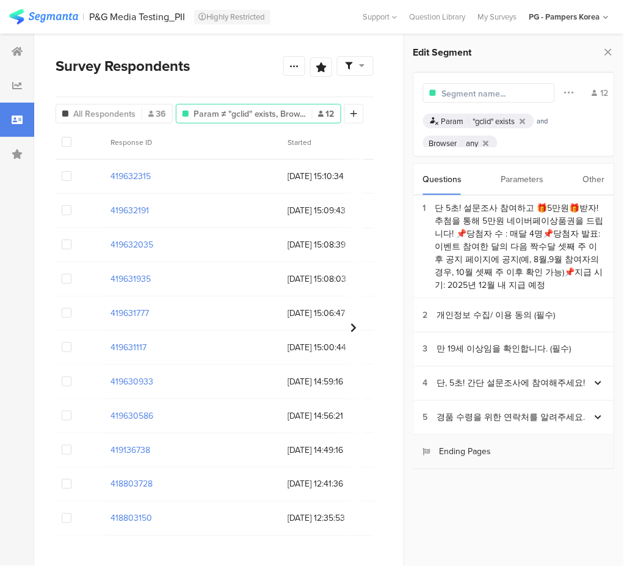
click at [475, 454] on div "Ending Pages" at bounding box center [457, 451] width 68 height 13
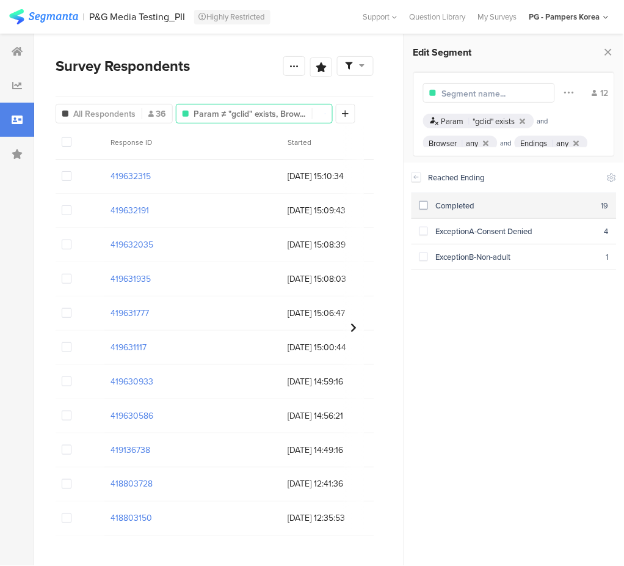
click at [420, 205] on span at bounding box center [424, 205] width 9 height 9
click at [416, 179] on icon at bounding box center [416, 177] width 9 height 10
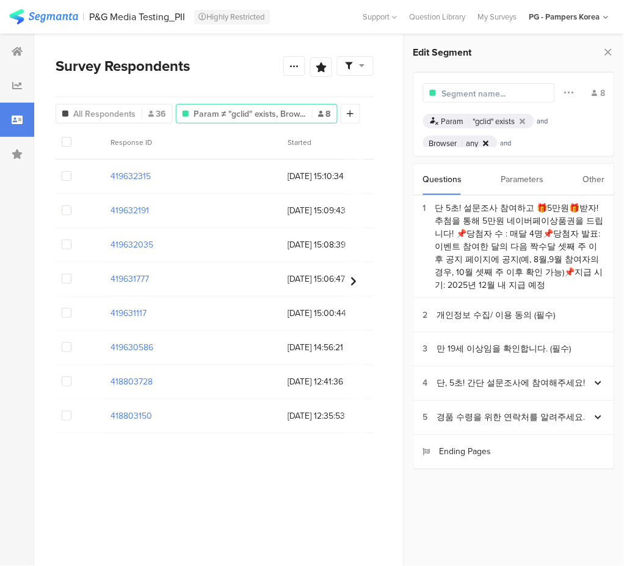
click at [486, 142] on icon at bounding box center [486, 143] width 5 height 8
click at [491, 123] on div ""gclid" exists" at bounding box center [494, 121] width 42 height 12
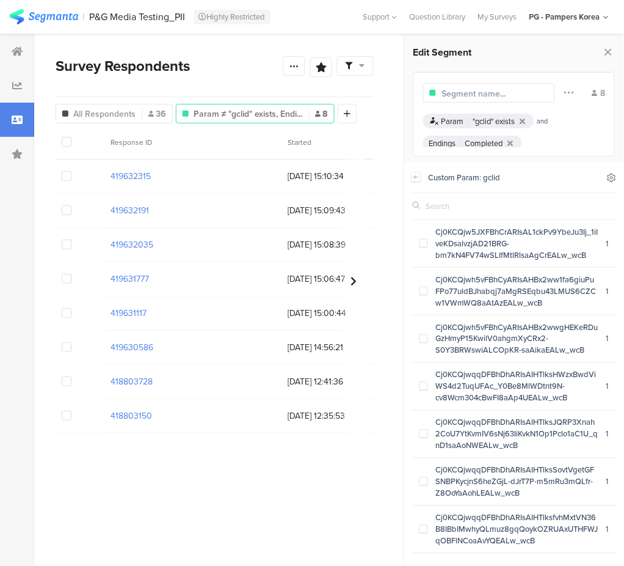
click at [613, 174] on icon at bounding box center [612, 178] width 8 height 8
click at [501, 210] on icon at bounding box center [498, 209] width 10 height 10
click at [572, 153] on div "Filter Conjunction And Or Segment Color 8 Param "gclid" exists and Endings Comp…" at bounding box center [515, 114] width 202 height 86
click at [418, 180] on icon at bounding box center [416, 177] width 9 height 10
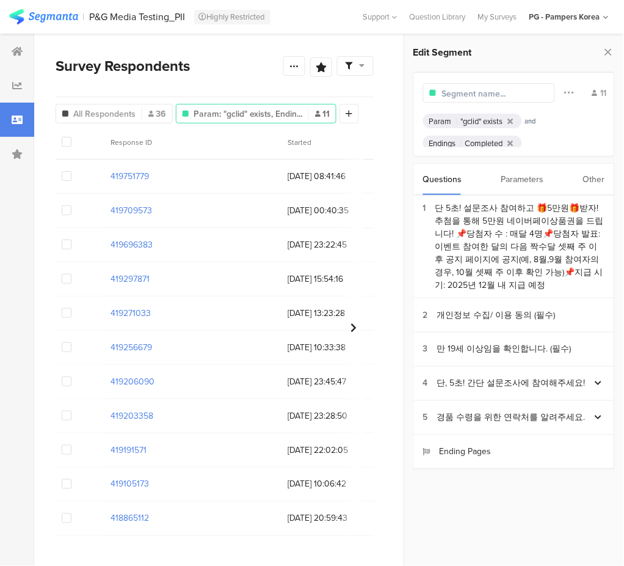
click at [514, 180] on div "Parameters" at bounding box center [523, 179] width 43 height 31
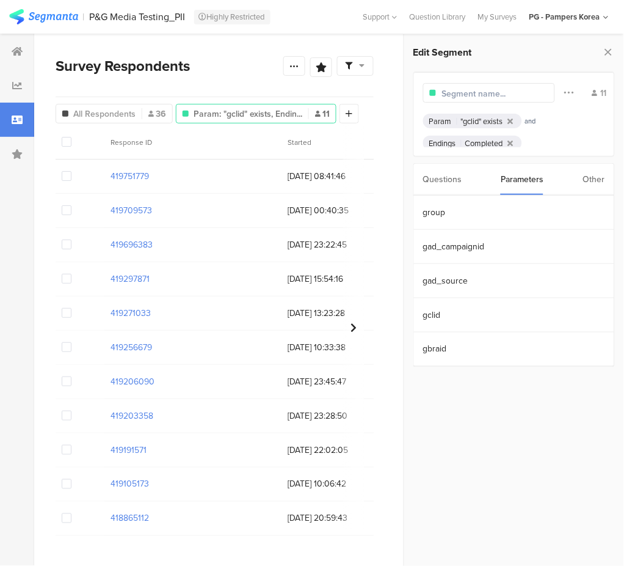
click at [442, 180] on div "Questions" at bounding box center [442, 179] width 39 height 31
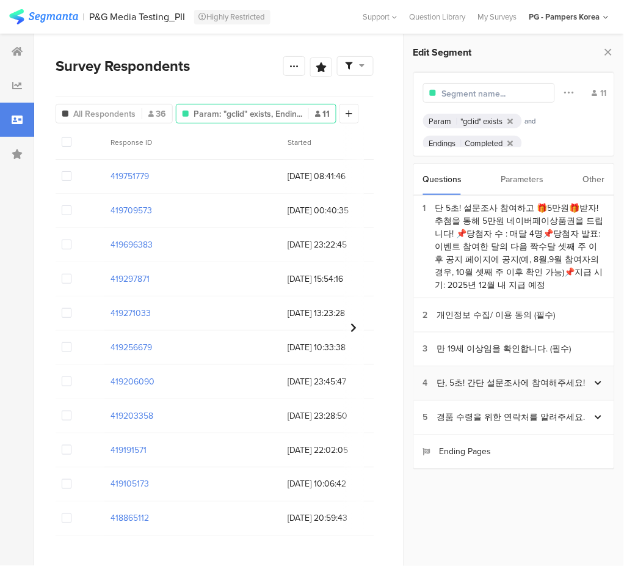
click at [597, 378] on div at bounding box center [599, 383] width 13 height 17
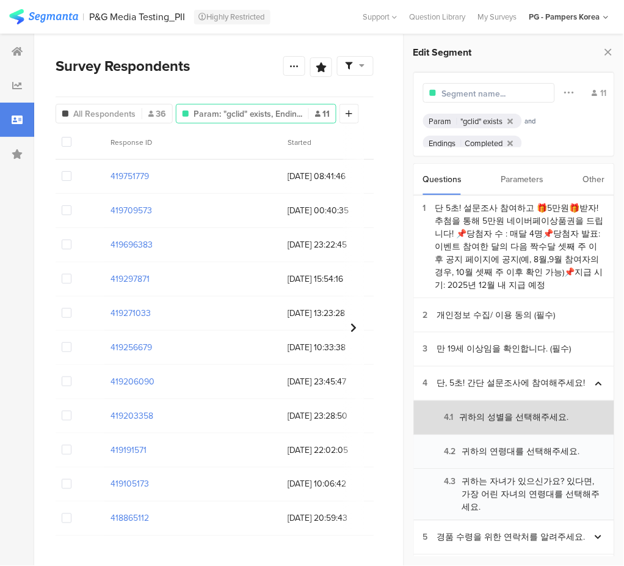
click at [543, 421] on div "4.1 귀하의 성별을 선택해주세요." at bounding box center [496, 417] width 146 height 13
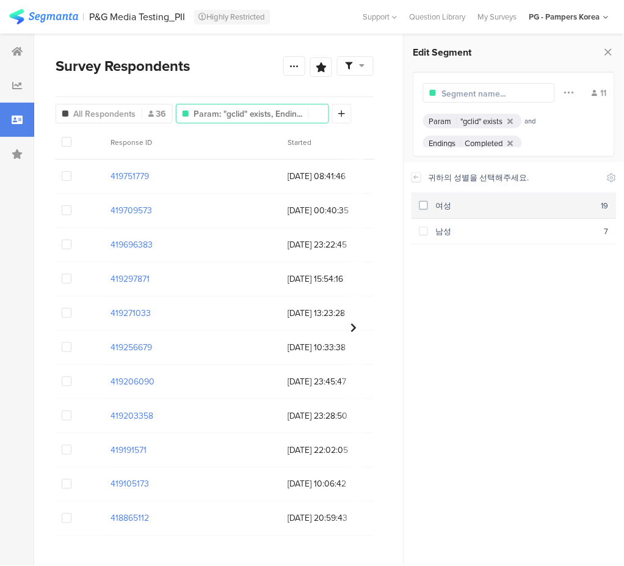
click at [426, 204] on span at bounding box center [424, 205] width 9 height 9
click at [422, 205] on span at bounding box center [424, 205] width 9 height 9
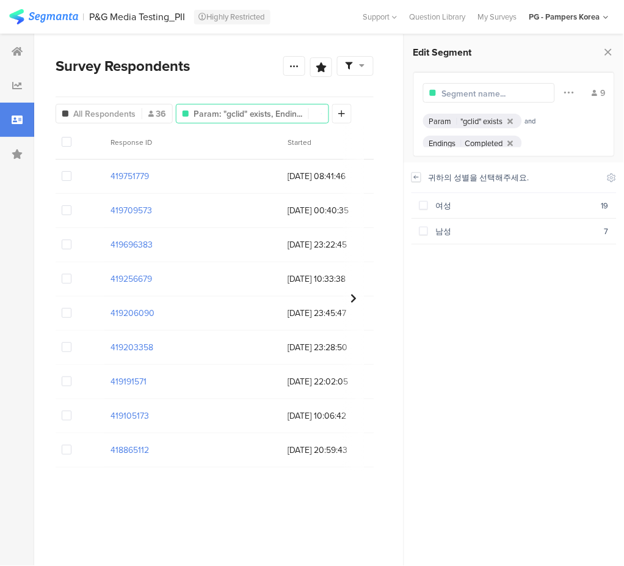
click at [416, 175] on icon at bounding box center [417, 176] width 4 height 3
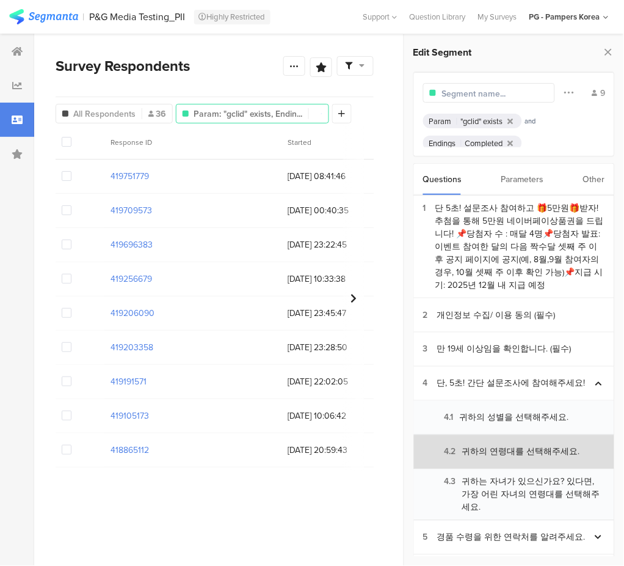
click at [479, 445] on section "4.2 귀하의 연령대를 선택해주세요." at bounding box center [514, 452] width 200 height 34
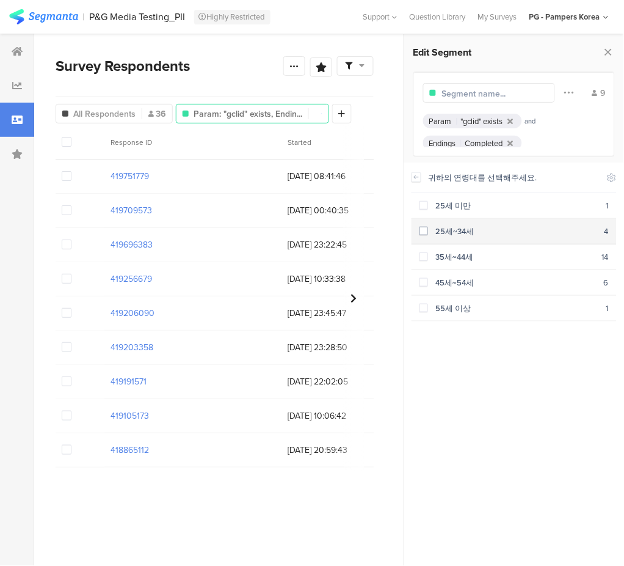
click at [422, 233] on span at bounding box center [424, 231] width 9 height 9
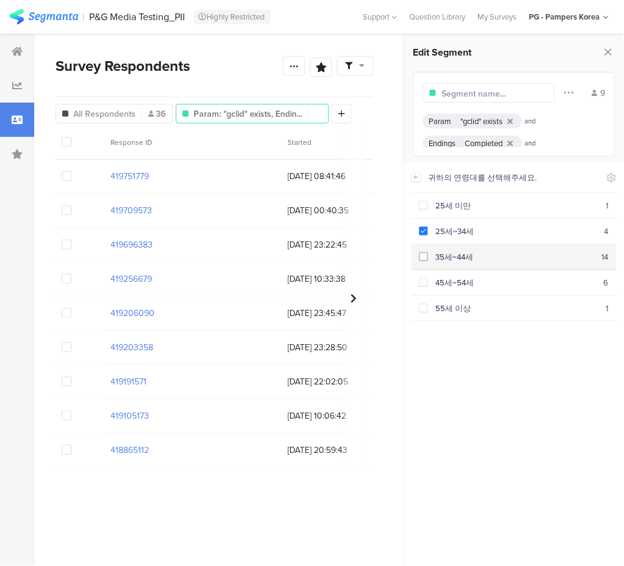
click at [422, 250] on label at bounding box center [424, 256] width 9 height 13
click at [423, 253] on span at bounding box center [424, 256] width 9 height 9
click at [426, 255] on span at bounding box center [424, 256] width 9 height 9
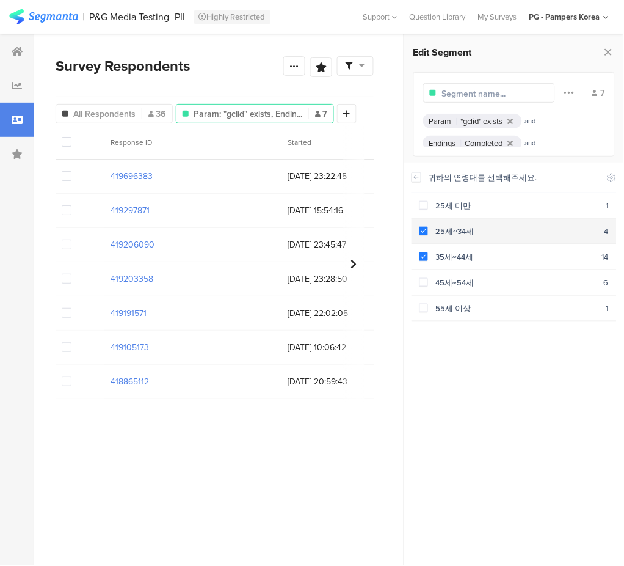
click at [426, 230] on span at bounding box center [424, 231] width 9 height 9
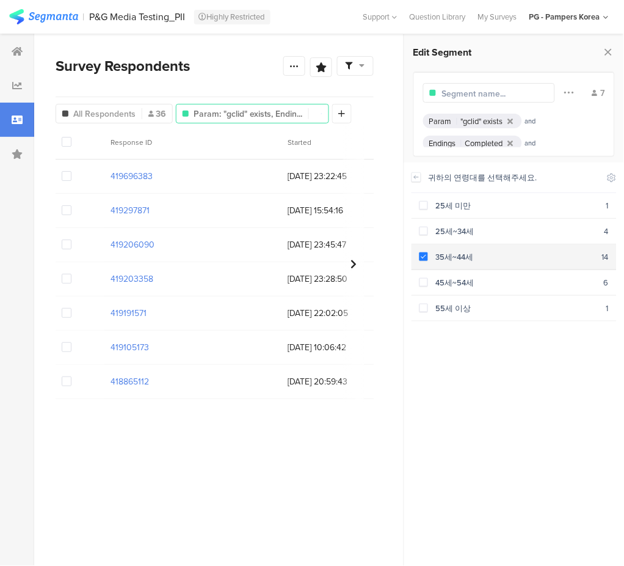
click at [426, 252] on span at bounding box center [424, 256] width 9 height 9
click at [423, 180] on div "귀하의 연령대를 선택해주세요. Include Respondents" at bounding box center [514, 178] width 205 height 31
click at [418, 177] on icon at bounding box center [417, 176] width 4 height 3
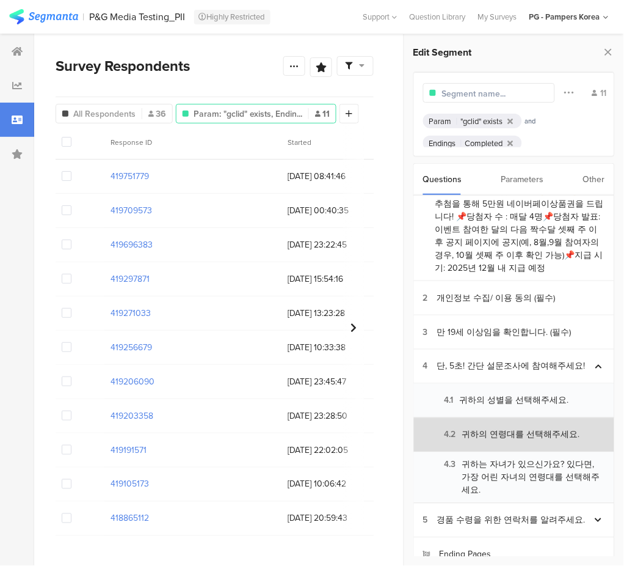
scroll to position [34, 0]
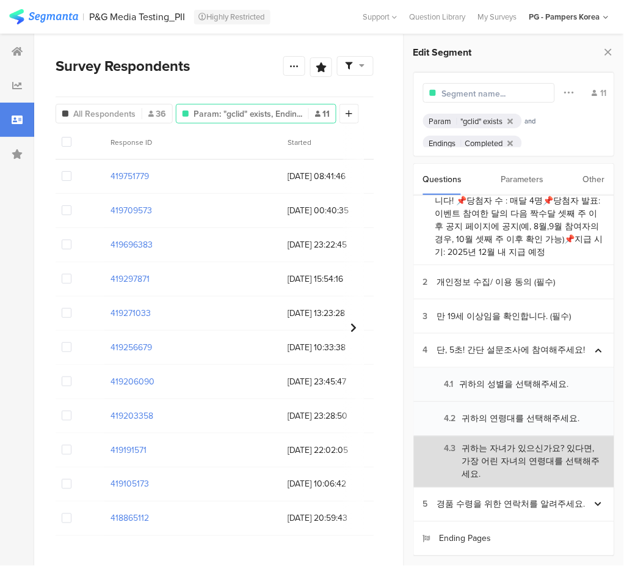
click at [514, 457] on div "4.3 귀하는 자녀가 있으신가요? 있다면, 가장 어린 자녀의 연령대를 선택해주세요." at bounding box center [514, 461] width 182 height 38
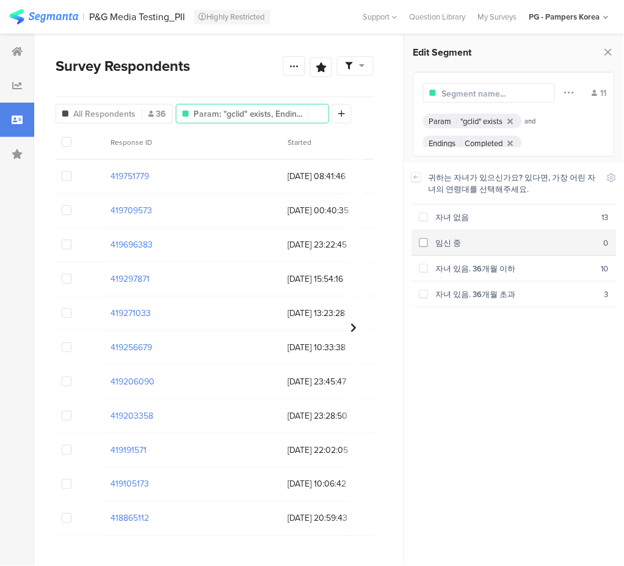
click at [422, 239] on span at bounding box center [424, 242] width 9 height 9
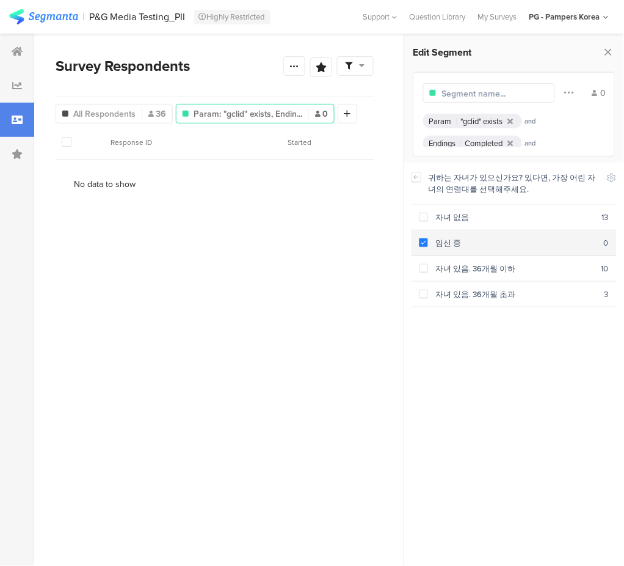
click at [423, 241] on span at bounding box center [424, 242] width 9 height 9
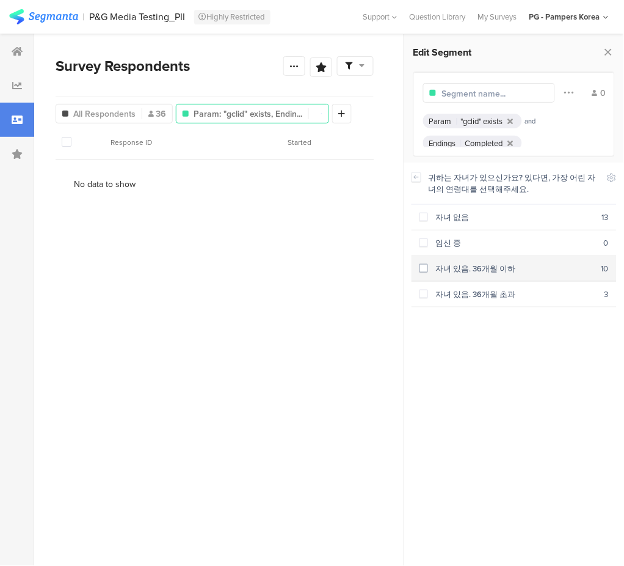
click at [430, 268] on div "자녀 있음. 36개월 이하" at bounding box center [515, 269] width 174 height 12
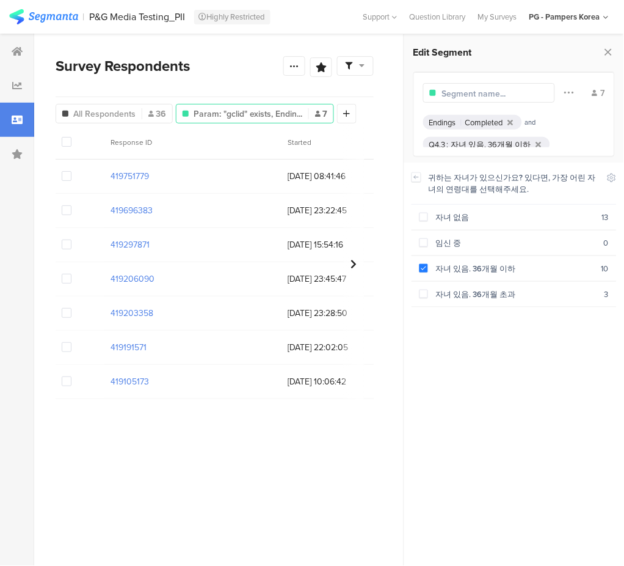
scroll to position [32, 0]
drag, startPoint x: 562, startPoint y: 142, endPoint x: 592, endPoint y: 342, distance: 201.4
click at [592, 342] on div "귀하는 자녀가 있으신가요? 있다면, 가장 어린 자녀의 연령대를 선택해주세요. Include Respondents 자녀 없음 13 임신 중 0 …" at bounding box center [514, 361] width 205 height 396
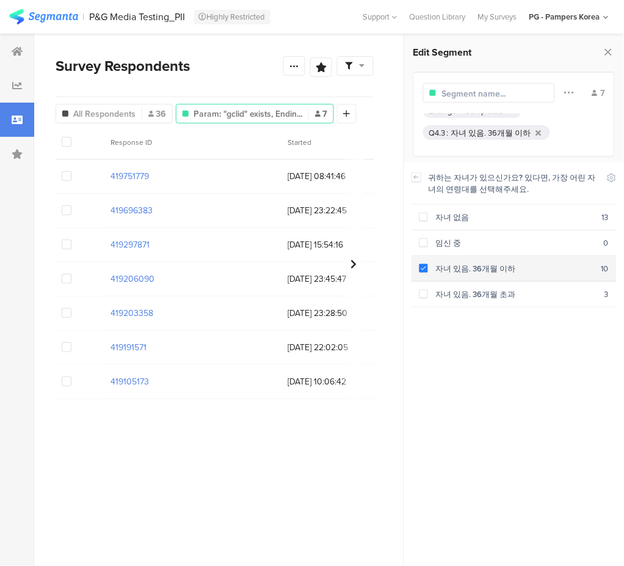
click at [424, 271] on span at bounding box center [424, 268] width 9 height 9
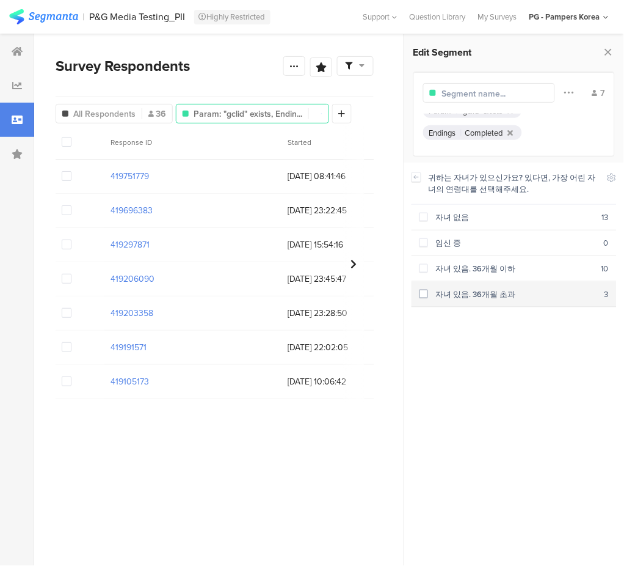
click at [425, 294] on span at bounding box center [424, 294] width 9 height 9
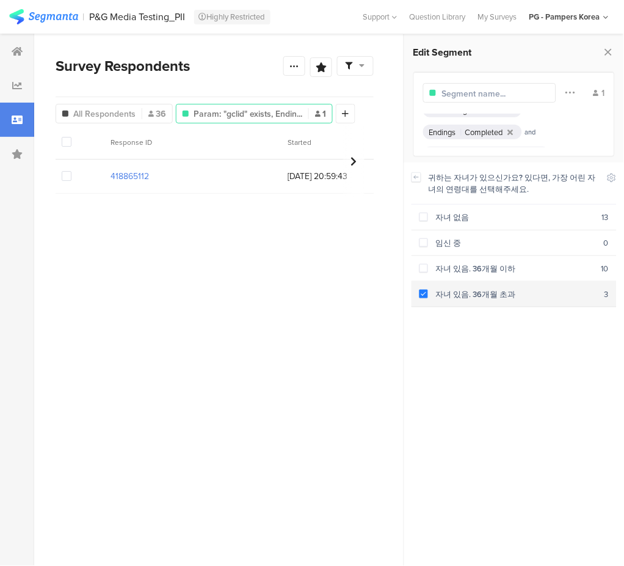
click at [429, 298] on div "자녀 있음. 36개월 초과" at bounding box center [516, 294] width 177 height 12
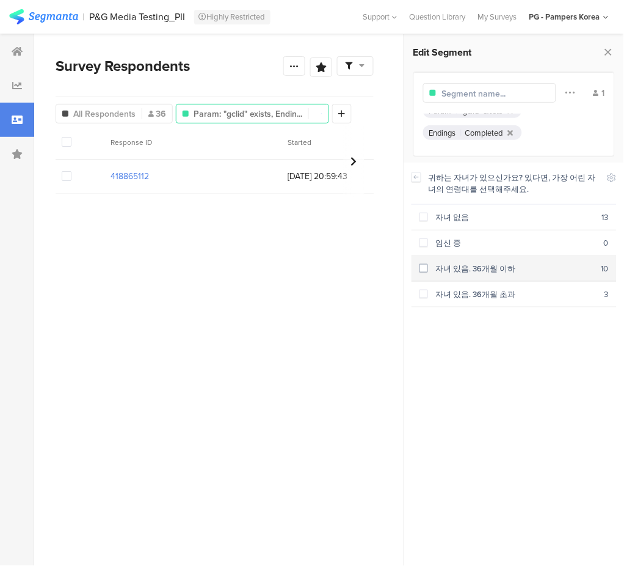
click at [425, 271] on span at bounding box center [424, 268] width 9 height 9
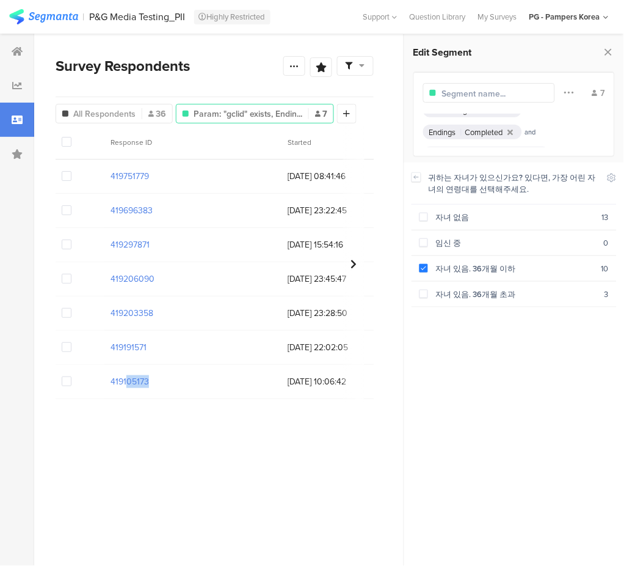
drag, startPoint x: 115, startPoint y: 407, endPoint x: 122, endPoint y: 413, distance: 8.7
click at [134, 406] on div "Response ID Started group (Custom Param) gad_source (Custom Param) gad_campaign…" at bounding box center [215, 268] width 318 height 286
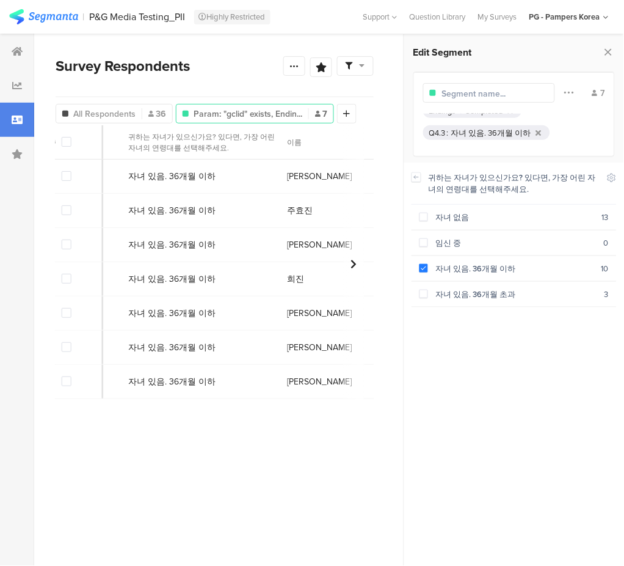
scroll to position [0, 1518]
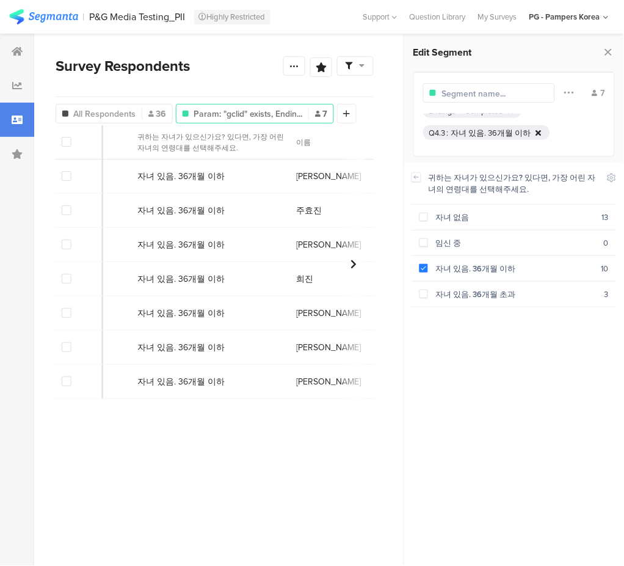
click at [536, 134] on icon at bounding box center [538, 133] width 5 height 8
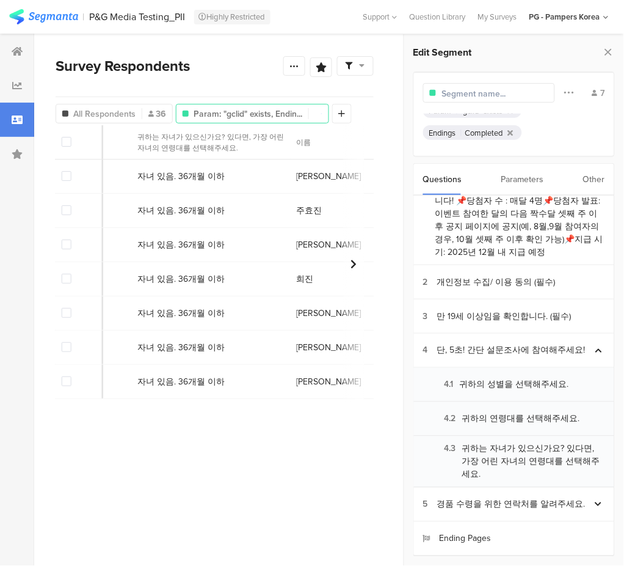
click at [529, 177] on div "Parameters" at bounding box center [523, 179] width 43 height 31
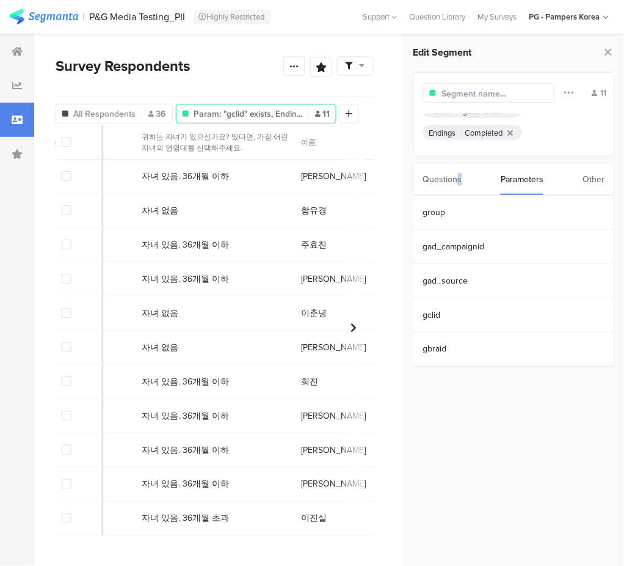
click at [433, 181] on div "Questions" at bounding box center [442, 179] width 39 height 31
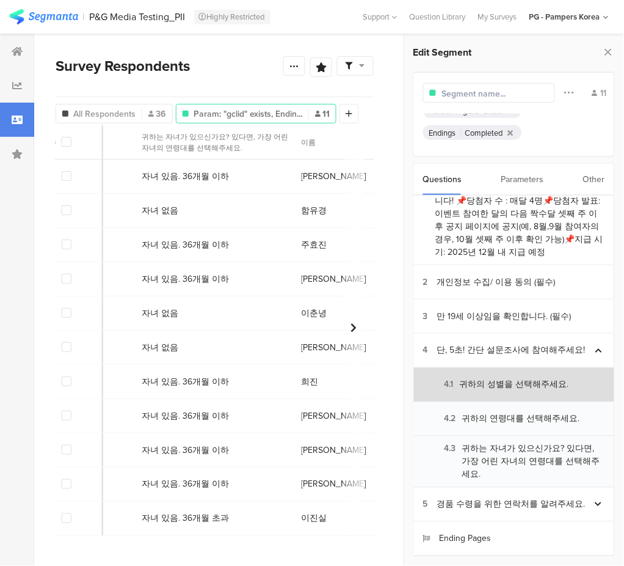
click at [536, 392] on section "4.1 귀하의 성별을 선택해주세요." at bounding box center [514, 385] width 200 height 34
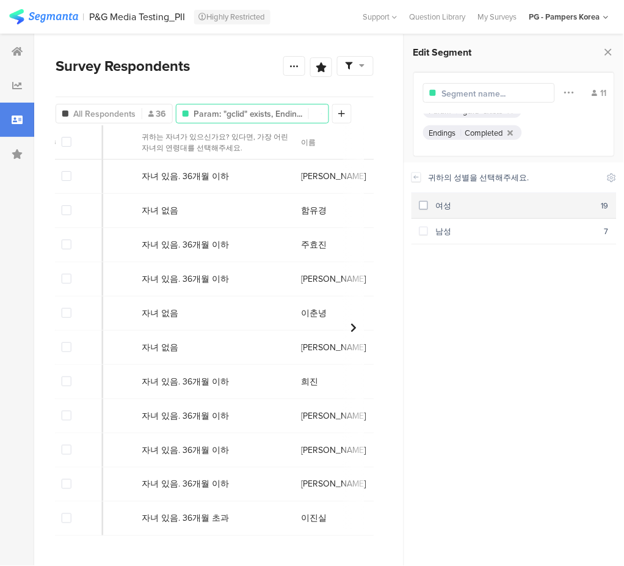
click at [429, 206] on div "여성" at bounding box center [515, 206] width 174 height 12
click at [414, 179] on icon at bounding box center [416, 177] width 9 height 10
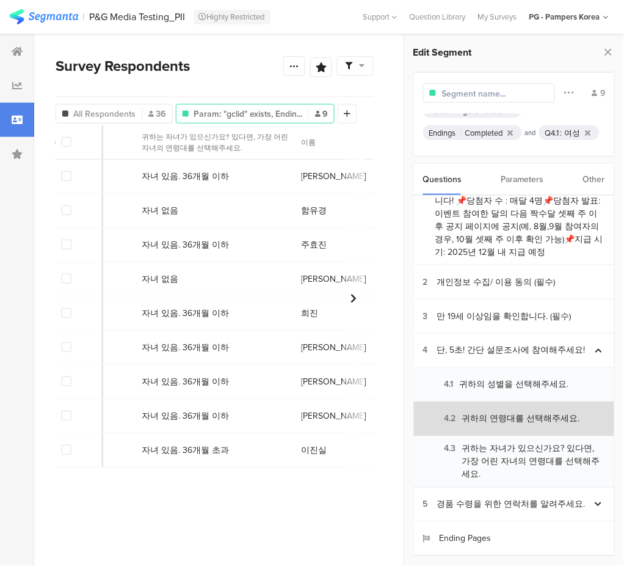
click at [486, 418] on div "4.2 귀하의 연령대를 선택해주세요." at bounding box center [501, 418] width 157 height 13
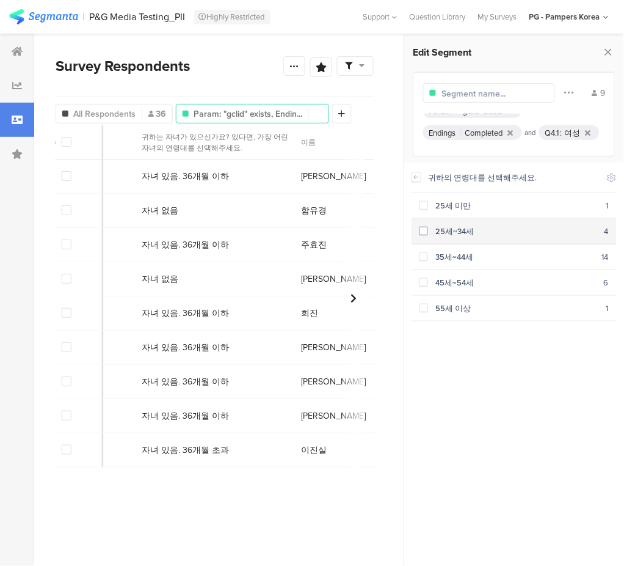
click at [429, 235] on div "25세~34세" at bounding box center [516, 231] width 177 height 12
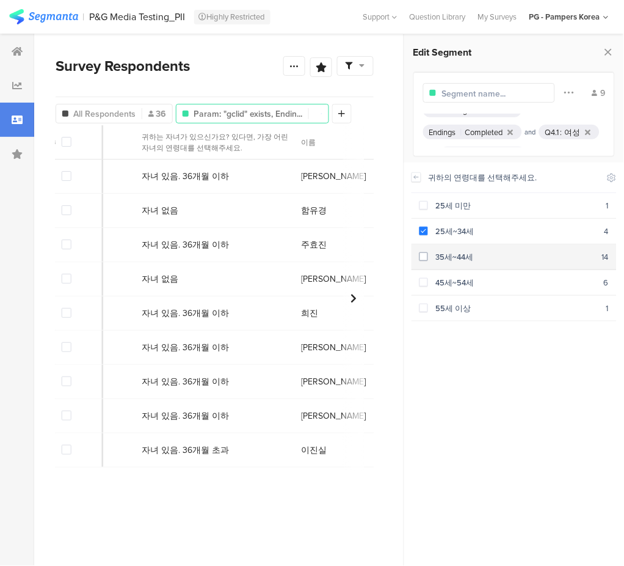
drag, startPoint x: 426, startPoint y: 252, endPoint x: 426, endPoint y: 259, distance: 7.3
click at [426, 252] on span at bounding box center [424, 256] width 9 height 9
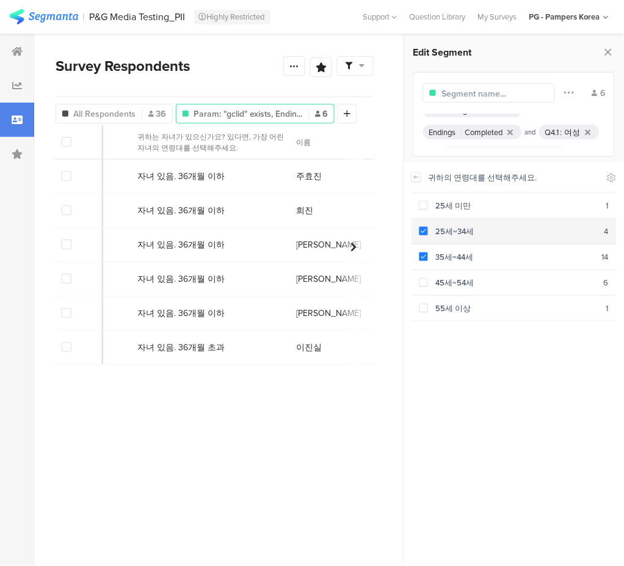
click at [425, 231] on span at bounding box center [424, 231] width 9 height 9
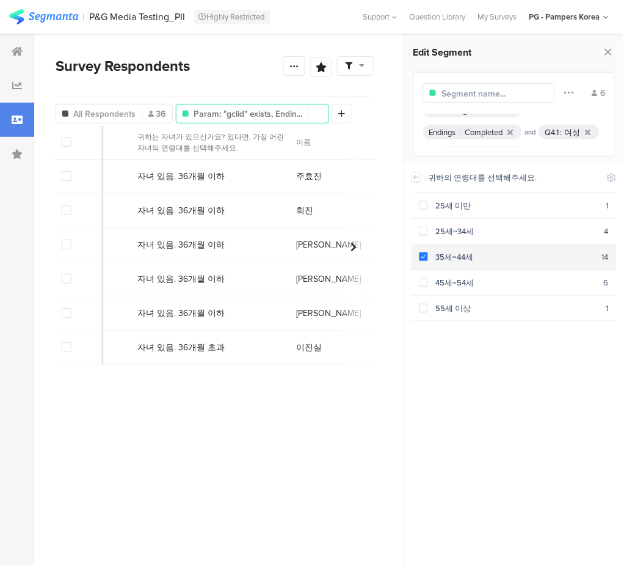
click at [422, 255] on span at bounding box center [424, 256] width 9 height 9
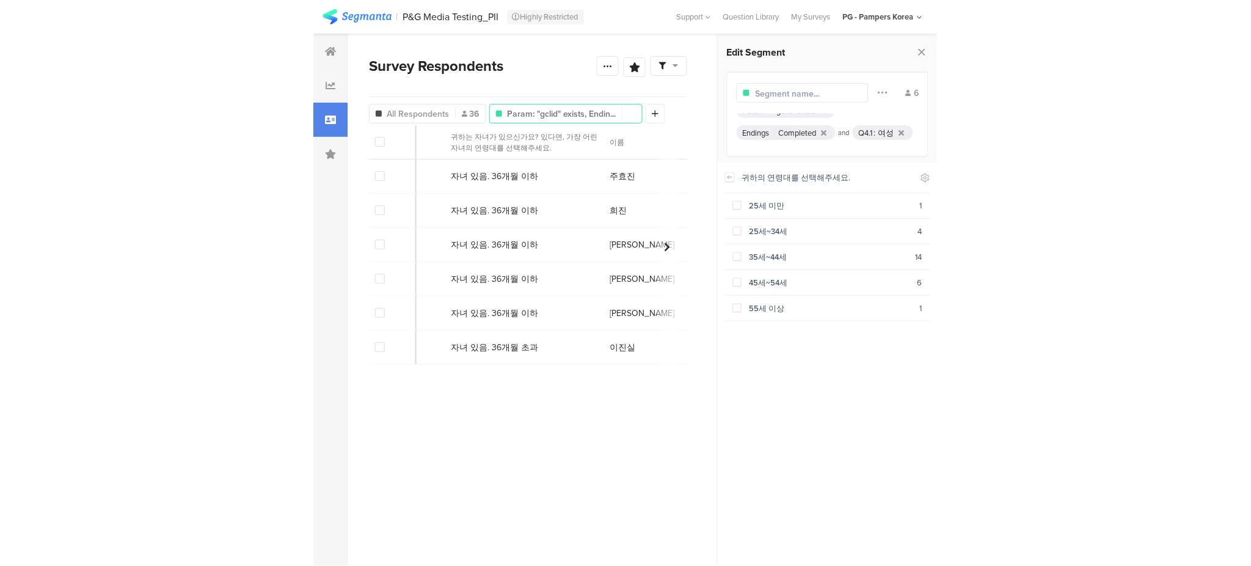
scroll to position [32, 0]
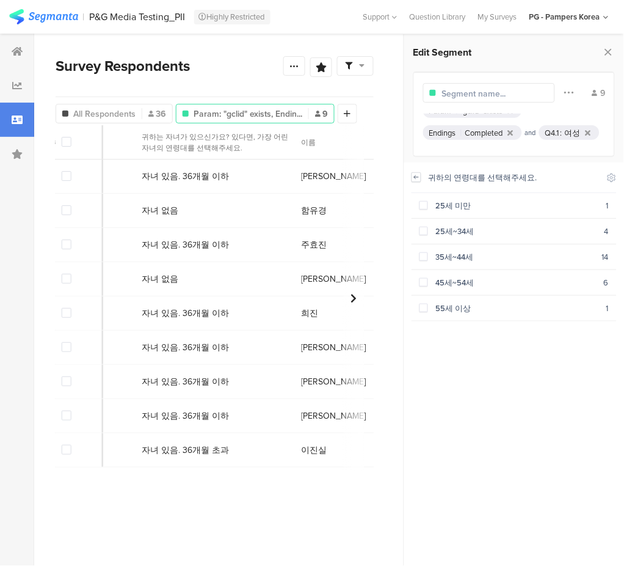
click at [416, 180] on icon at bounding box center [416, 177] width 9 height 10
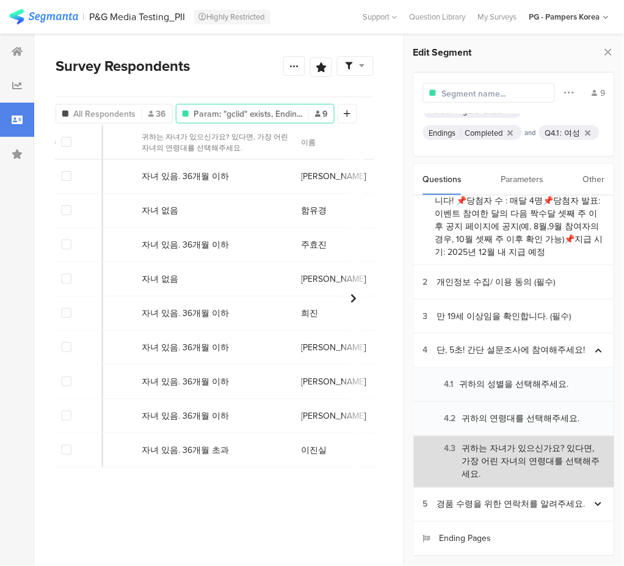
click at [543, 448] on div "4.3 귀하는 자녀가 있으신가요? 있다면, 가장 어린 자녀의 연령대를 선택해주세요." at bounding box center [514, 461] width 182 height 38
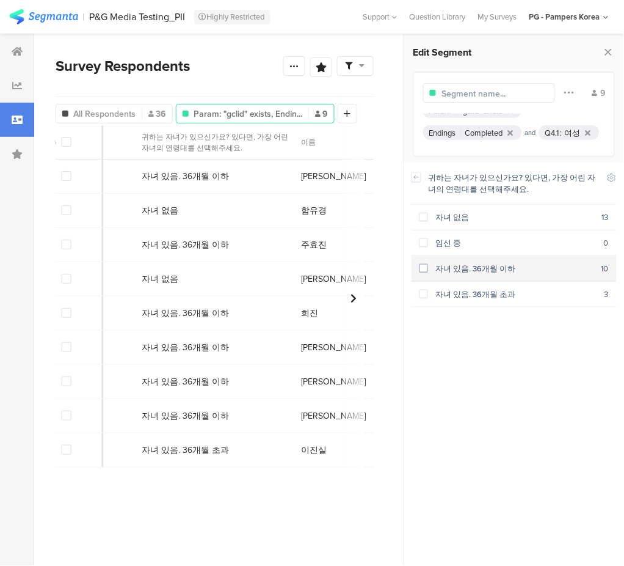
click at [433, 266] on div "자녀 있음. 36개월 이하" at bounding box center [515, 269] width 174 height 12
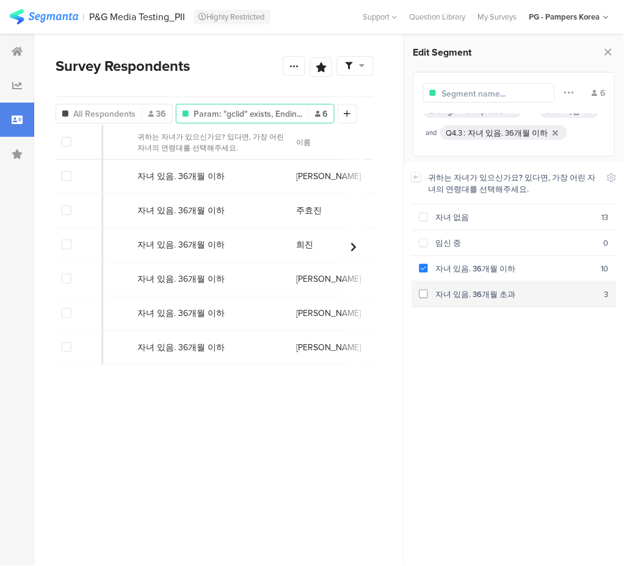
drag, startPoint x: 426, startPoint y: 271, endPoint x: 425, endPoint y: 286, distance: 15.3
click at [426, 271] on span at bounding box center [424, 268] width 9 height 9
click at [422, 294] on span at bounding box center [424, 294] width 9 height 9
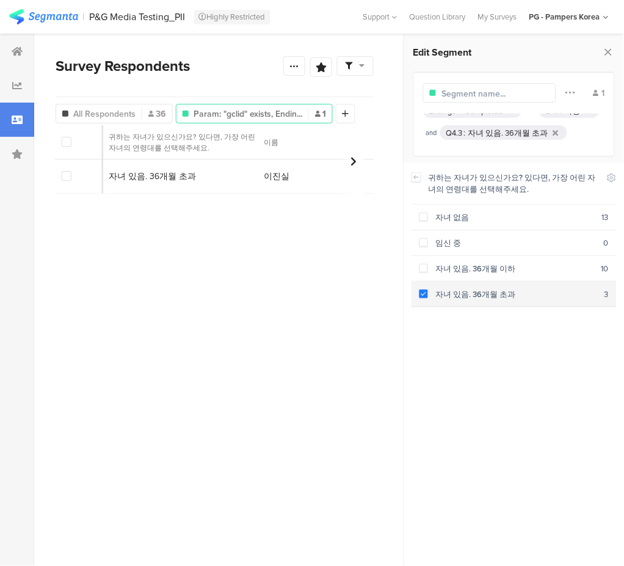
click at [425, 292] on span at bounding box center [424, 294] width 9 height 9
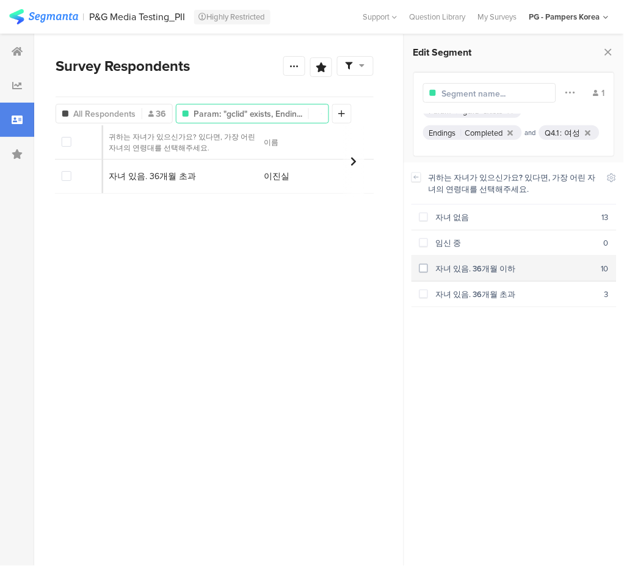
click at [422, 269] on span at bounding box center [424, 268] width 9 height 9
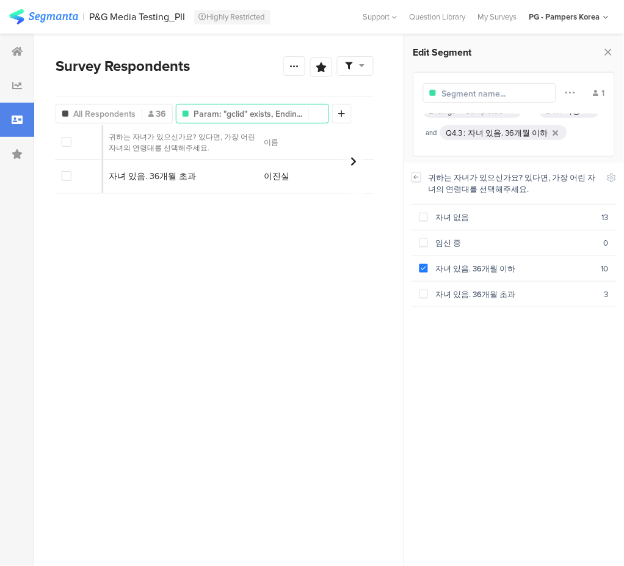
click at [417, 172] on icon at bounding box center [416, 177] width 9 height 10
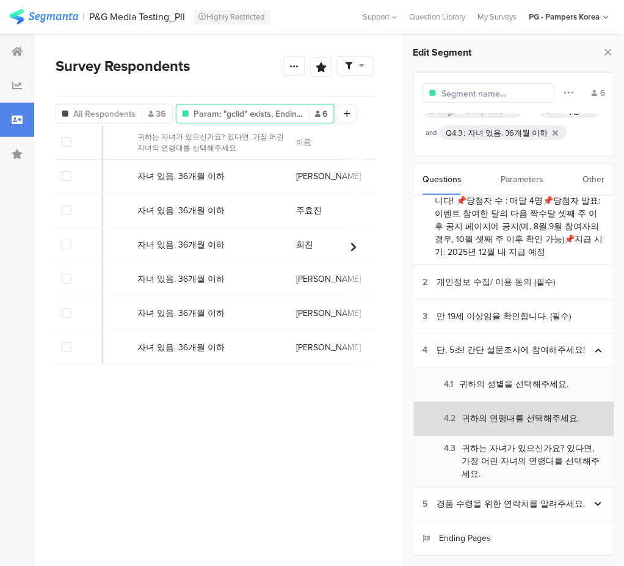
click at [519, 415] on div "4.2 귀하의 연령대를 선택해주세요." at bounding box center [501, 418] width 157 height 13
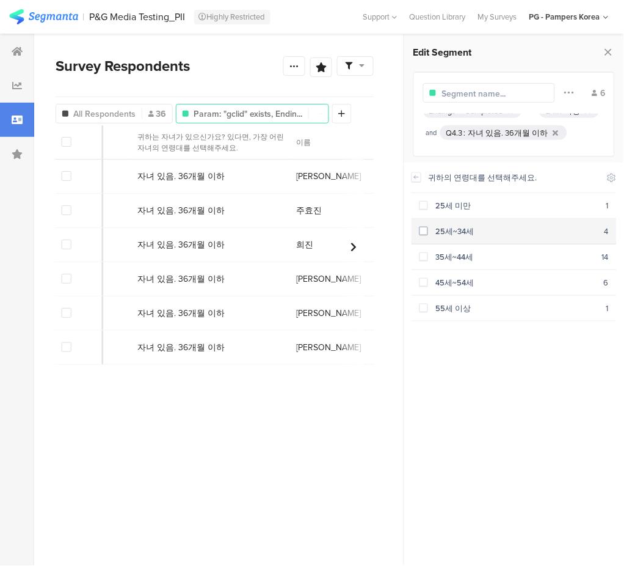
click at [425, 231] on span at bounding box center [424, 231] width 9 height 9
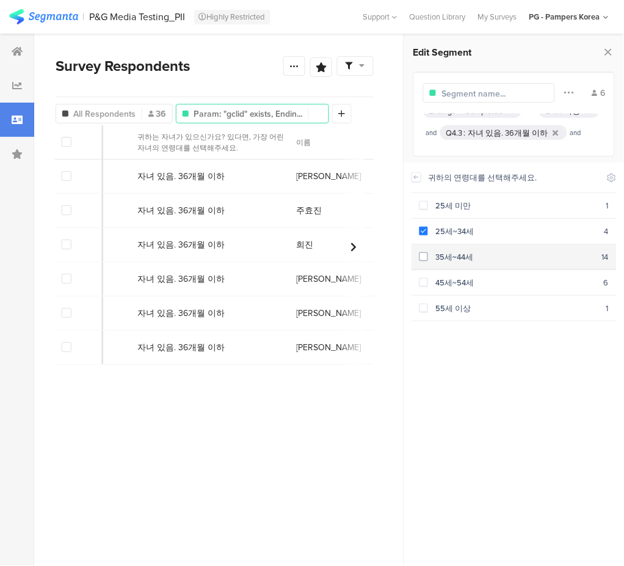
click at [422, 254] on span at bounding box center [424, 256] width 9 height 9
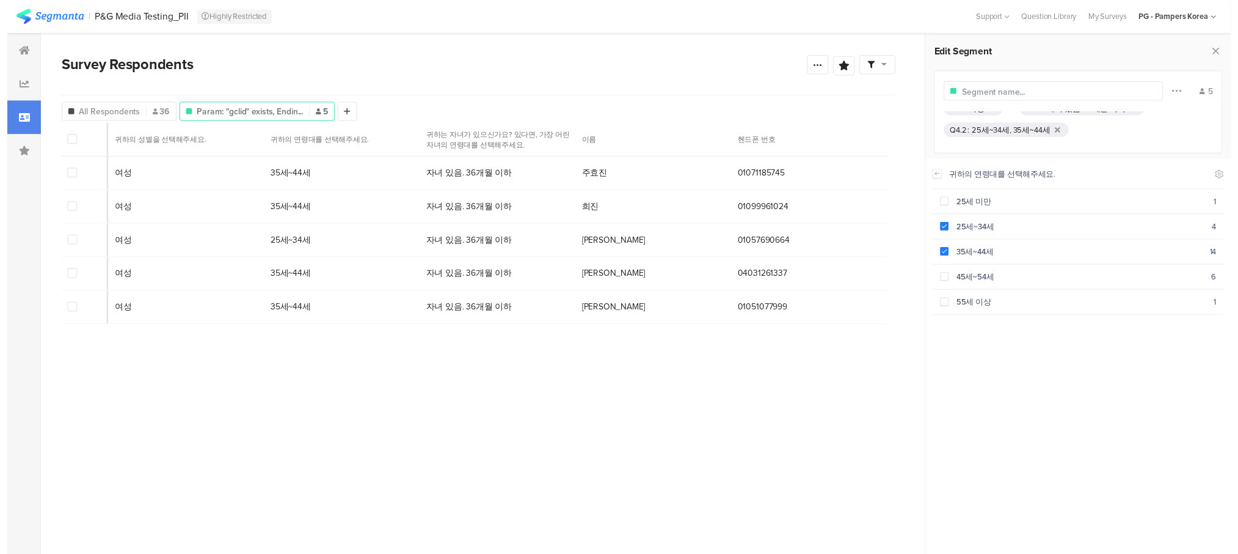
scroll to position [10, 0]
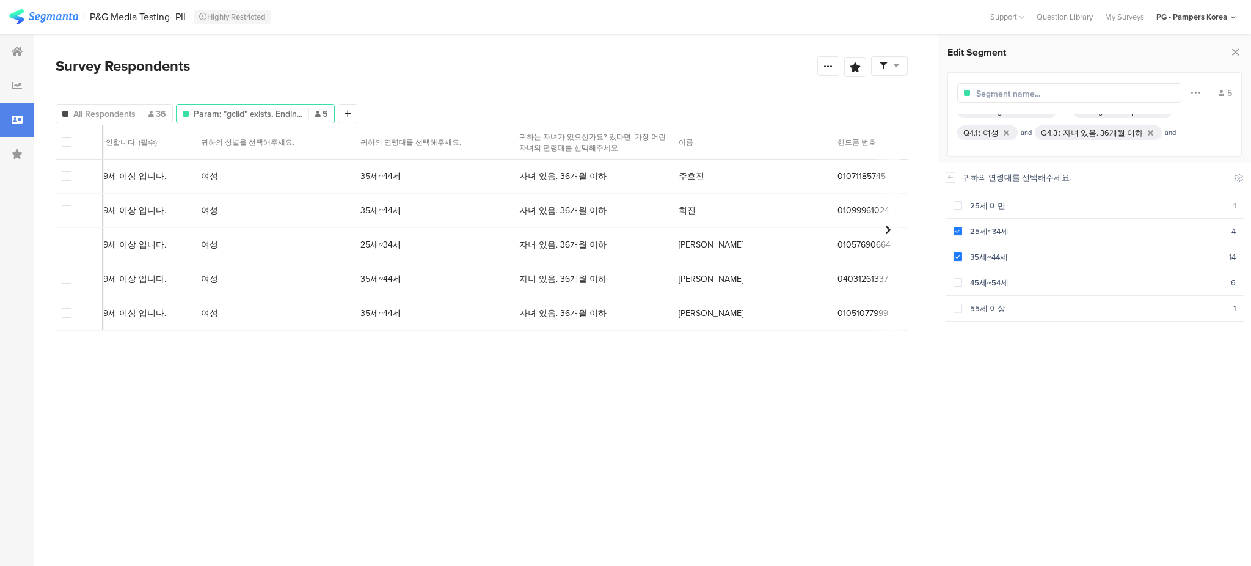
click at [624, 480] on section "Response ID Started group (Custom Param) gad_source (Custom Param) gad_campaign…" at bounding box center [482, 331] width 852 height 413
click at [25, 56] on div at bounding box center [17, 51] width 34 height 34
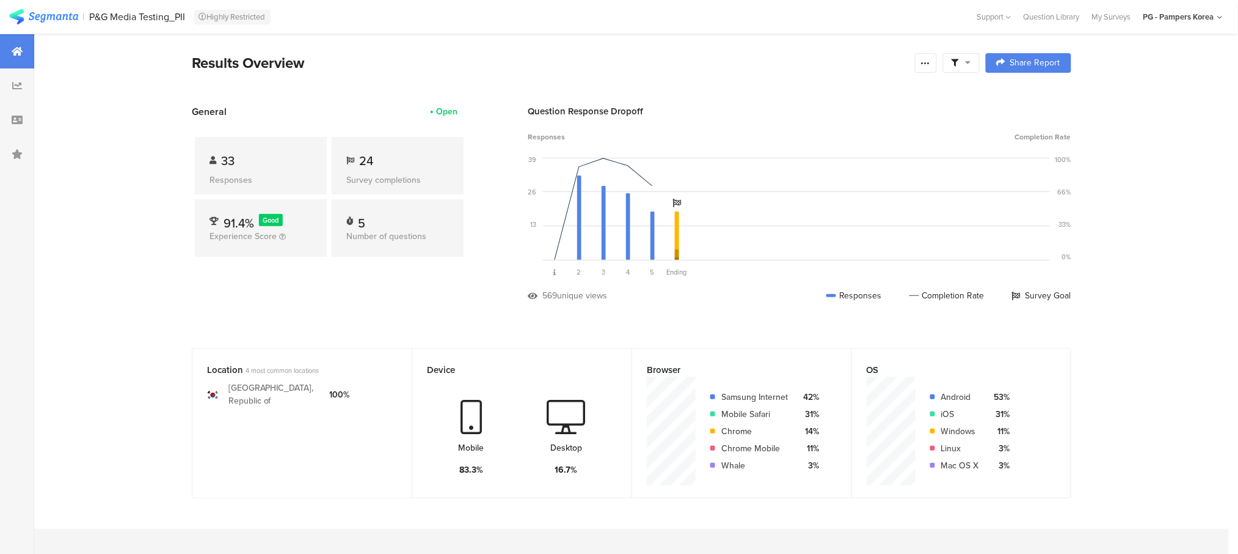
click at [24, 54] on div at bounding box center [17, 51] width 34 height 34
click at [22, 16] on img at bounding box center [43, 16] width 69 height 15
